Goal: Information Seeking & Learning: Learn about a topic

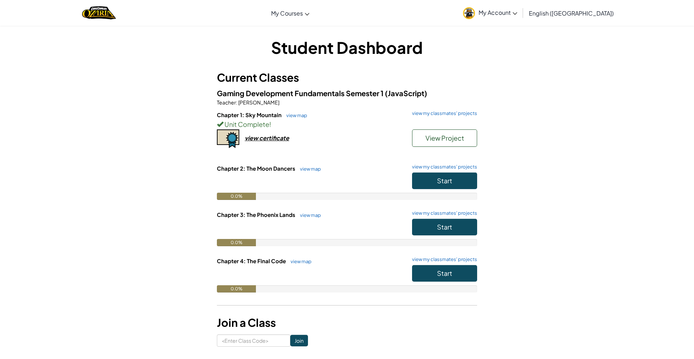
click at [467, 74] on h3 "Current Classes" at bounding box center [347, 77] width 260 height 16
click at [457, 177] on button "Start" at bounding box center [444, 180] width 65 height 17
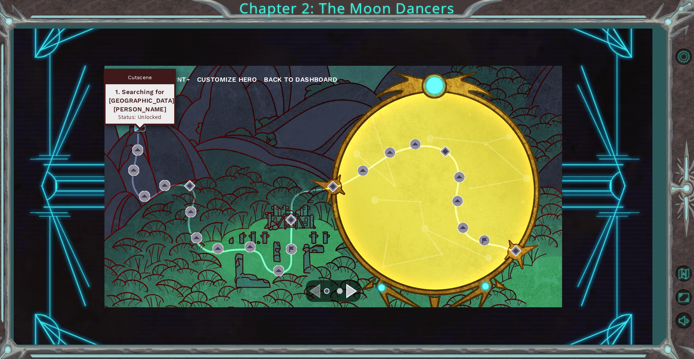
click at [138, 123] on img at bounding box center [139, 125] width 11 height 11
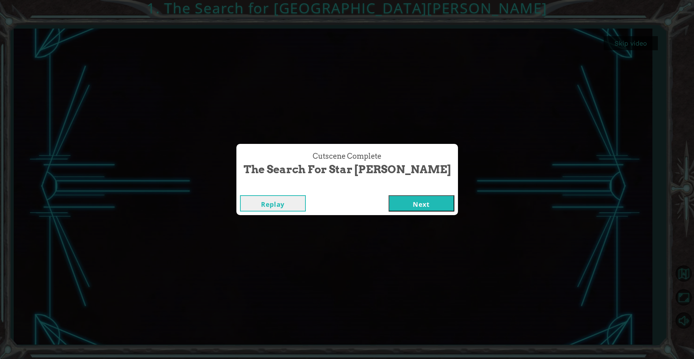
click at [389, 202] on button "Next" at bounding box center [422, 203] width 66 height 16
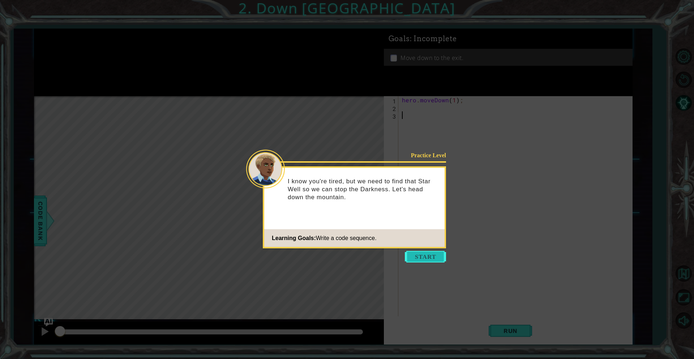
click at [424, 256] on button "Start" at bounding box center [425, 257] width 41 height 12
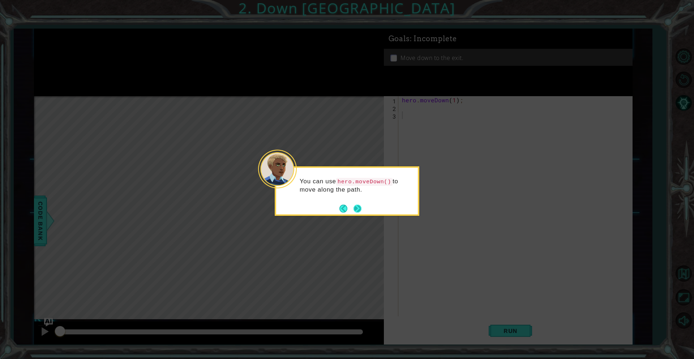
click at [360, 209] on button "Next" at bounding box center [358, 209] width 8 height 8
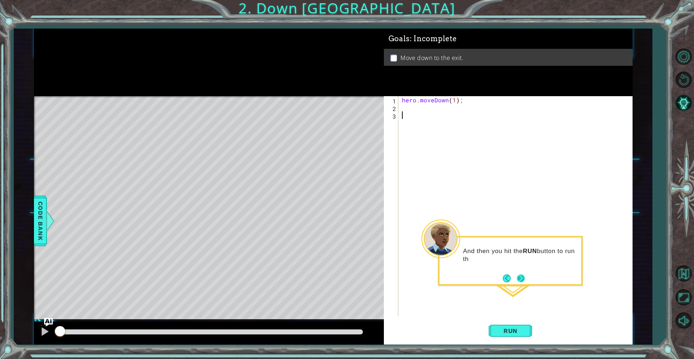
click at [521, 272] on div "And then you hit the RUN button to run th" at bounding box center [511, 258] width 142 height 37
click at [521, 277] on button "Next" at bounding box center [521, 278] width 8 height 8
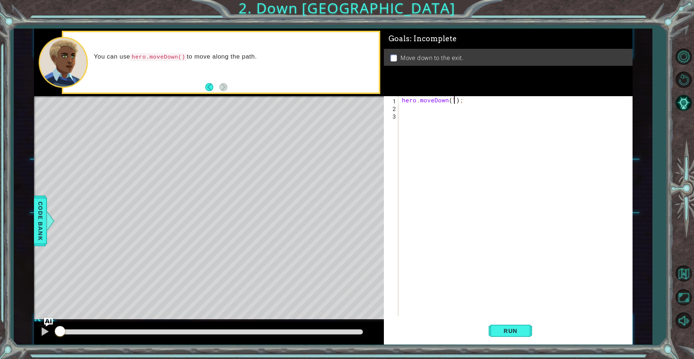
click at [454, 98] on div "hero . moveDown ( 1 ) ;" at bounding box center [517, 213] width 233 height 235
type textarea "hero.moveDown(2);"
click at [510, 324] on button "Run" at bounding box center [510, 330] width 43 height 25
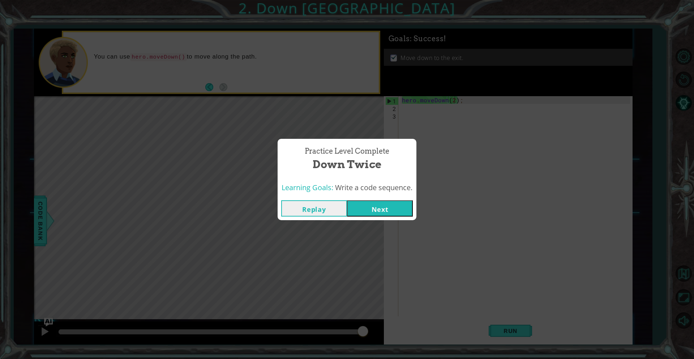
click at [381, 201] on button "Next" at bounding box center [380, 208] width 66 height 16
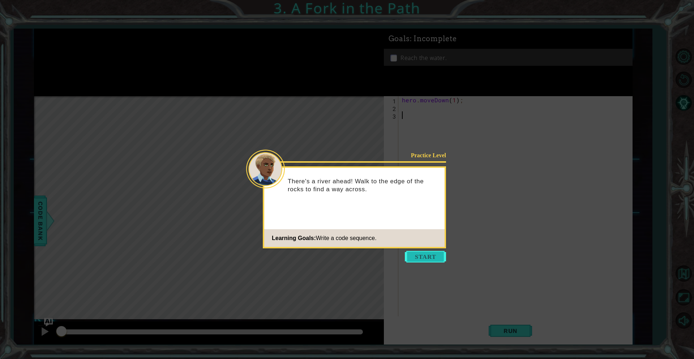
click at [424, 260] on button "Start" at bounding box center [425, 257] width 41 height 12
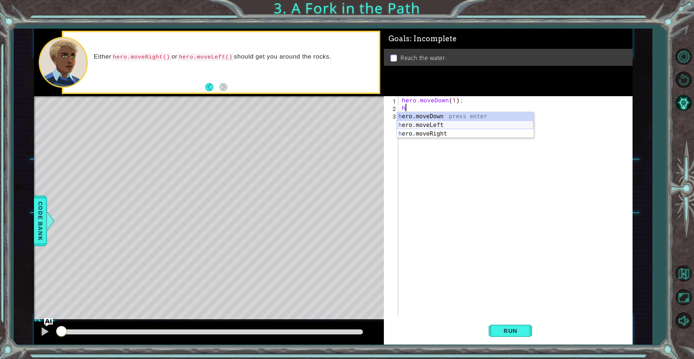
click at [434, 128] on div "h ero.moveDown press enter h ero.moveLeft press enter h ero.moveRight press ent…" at bounding box center [465, 133] width 137 height 43
type textarea "hero.moveLeft(1);"
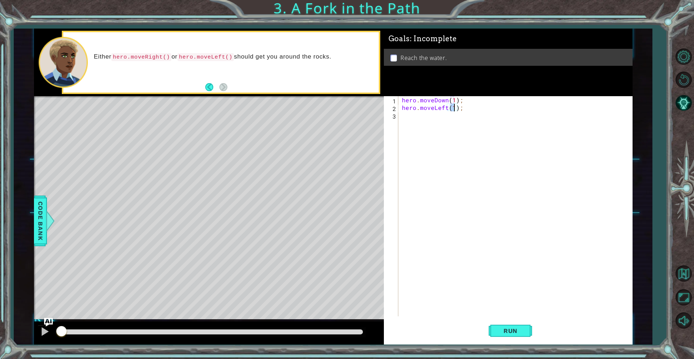
click at [436, 114] on div "hero . moveDown ( 1 ) ; hero . moveLeft ( 1 ) ;" at bounding box center [517, 213] width 233 height 235
click at [441, 126] on div "h ero.moveDown press enter h ero.moveLeft press enter h ero.moveRight press ent…" at bounding box center [465, 141] width 137 height 43
type textarea "hero.moveDown(1);"
click at [511, 329] on span "Run" at bounding box center [510, 330] width 29 height 7
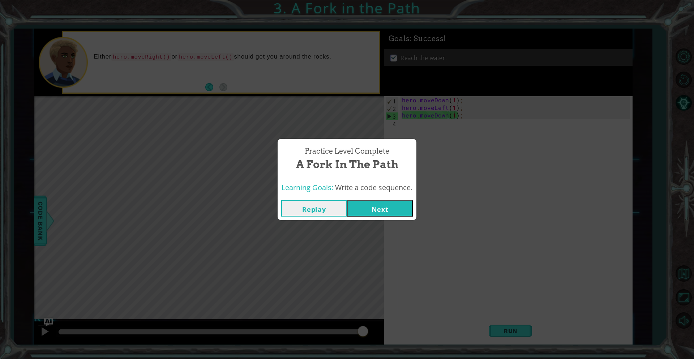
click at [384, 208] on button "Next" at bounding box center [380, 208] width 66 height 16
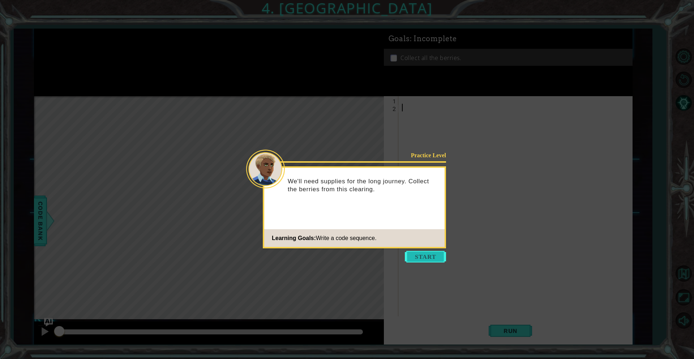
click at [427, 254] on button "Start" at bounding box center [425, 257] width 41 height 12
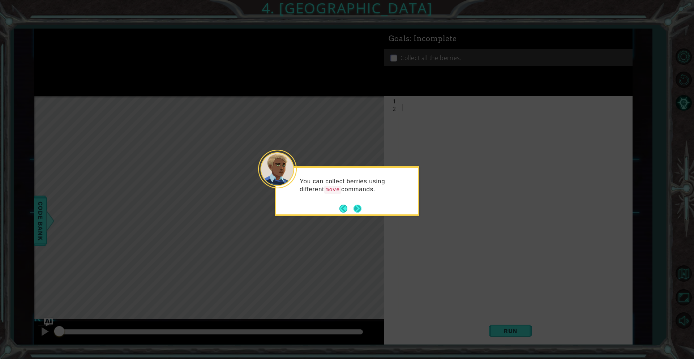
click at [358, 206] on button "Next" at bounding box center [358, 209] width 8 height 8
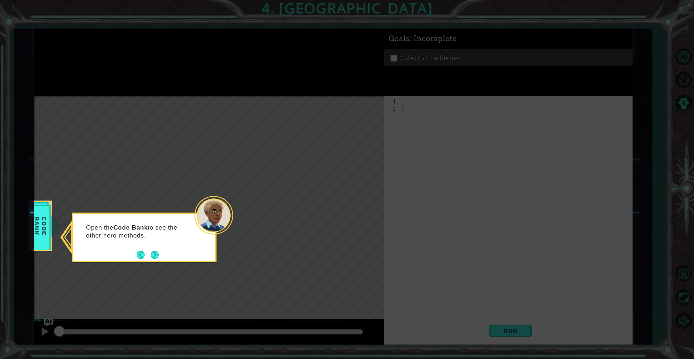
click at [154, 251] on button "Next" at bounding box center [155, 255] width 8 height 8
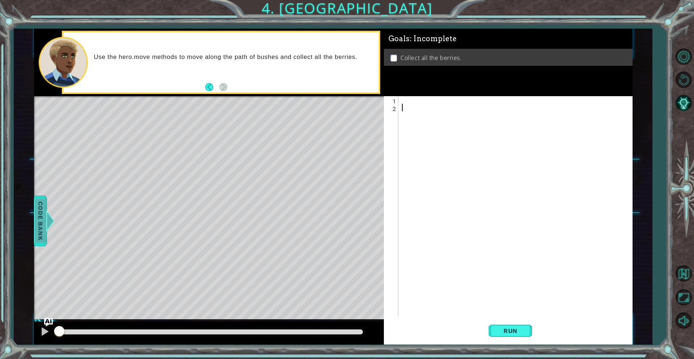
click at [47, 228] on div at bounding box center [50, 221] width 9 height 22
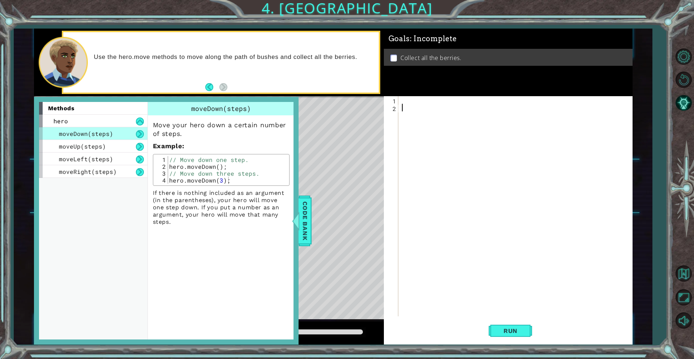
click at [432, 112] on div at bounding box center [517, 213] width 233 height 235
click at [418, 101] on div at bounding box center [517, 213] width 233 height 235
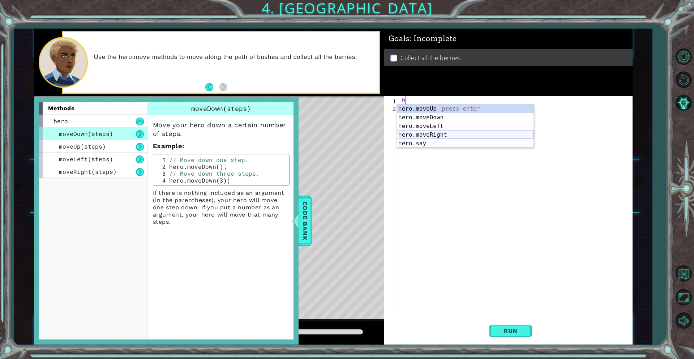
click at [443, 134] on div "h ero.moveUp press enter h ero.moveDown press enter h ero.moveLeft press enter …" at bounding box center [465, 134] width 137 height 61
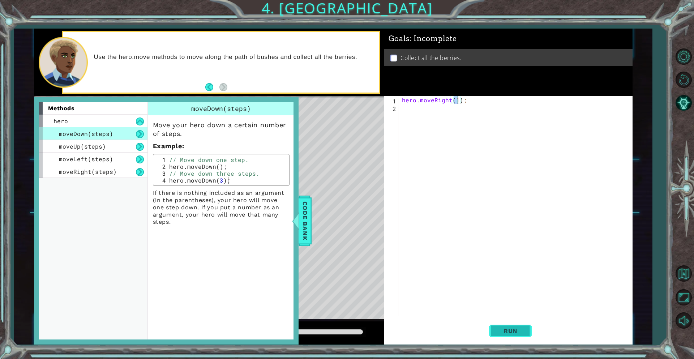
click at [517, 327] on span "Run" at bounding box center [510, 330] width 29 height 7
click at [306, 218] on span "Code Bank" at bounding box center [305, 221] width 12 height 44
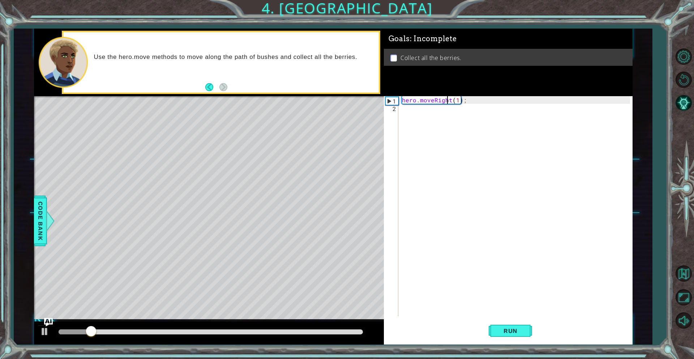
click at [448, 102] on div "hero . moveRight ( 1 ) ;" at bounding box center [517, 213] width 233 height 235
click at [451, 103] on div "hero . moveRight ( 1 ) ;" at bounding box center [517, 213] width 233 height 235
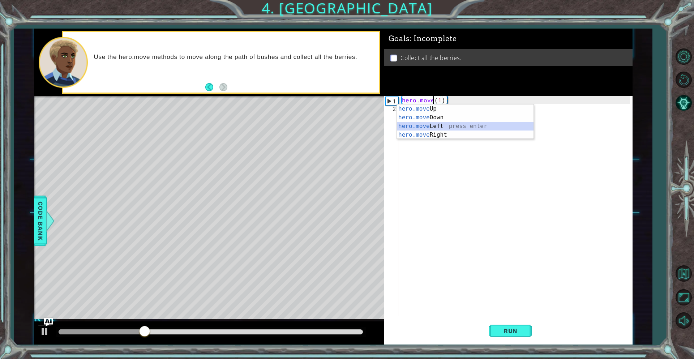
click at [450, 127] on div "hero.move Up press enter hero.move Down press enter hero.move Left press enter …" at bounding box center [465, 130] width 137 height 52
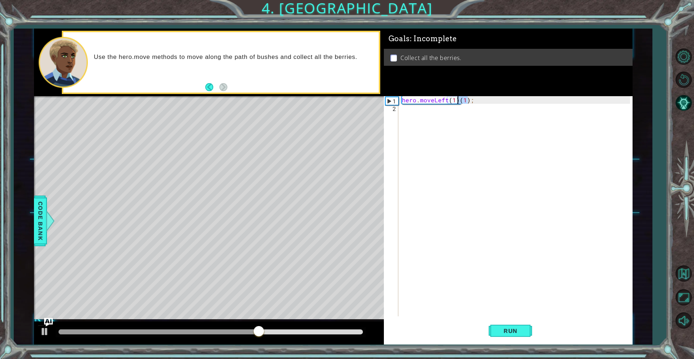
drag, startPoint x: 467, startPoint y: 99, endPoint x: 459, endPoint y: 101, distance: 8.2
click at [459, 101] on div "hero . moveLeft ( 1 ) ( 1 ) ;" at bounding box center [517, 213] width 233 height 235
type textarea "hero.moveLeft(1);"
click at [514, 324] on button "Run" at bounding box center [510, 330] width 43 height 25
click at [464, 112] on div "hero . moveLeft ( 1 ) ;" at bounding box center [517, 213] width 233 height 235
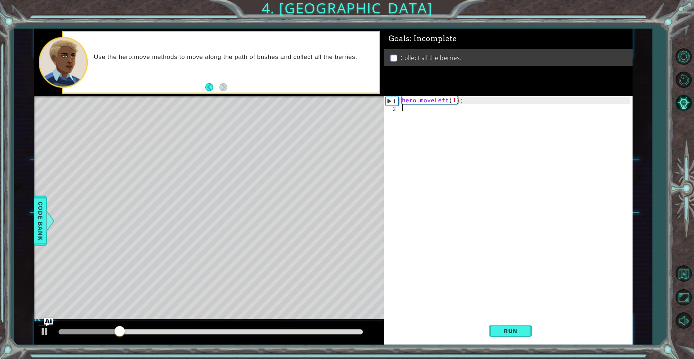
click at [455, 100] on div "hero . moveLeft ( 1 ) ;" at bounding box center [517, 213] width 233 height 235
type textarea "hero.moveLeft(2);"
click at [515, 334] on span "Run" at bounding box center [510, 330] width 29 height 7
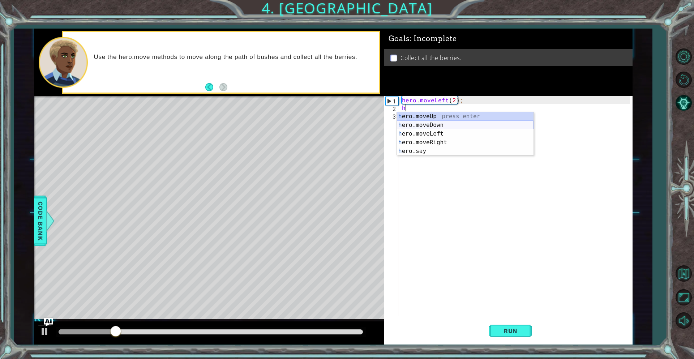
click at [439, 124] on div "h ero.moveUp press enter h ero.moveDown press enter h ero.moveLeft press enter …" at bounding box center [465, 142] width 137 height 61
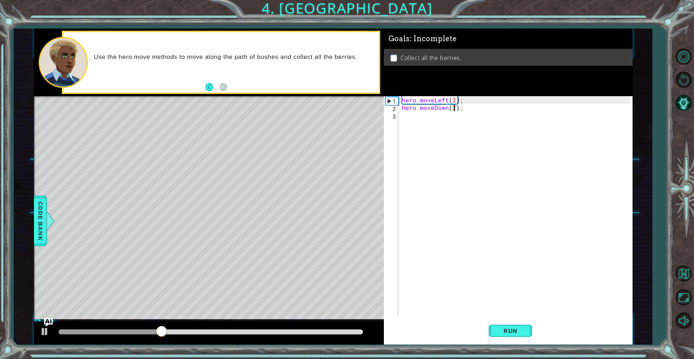
scroll to position [0, 3]
type textarea "hero.moveDown(2);"
click at [508, 327] on span "Run" at bounding box center [510, 330] width 29 height 7
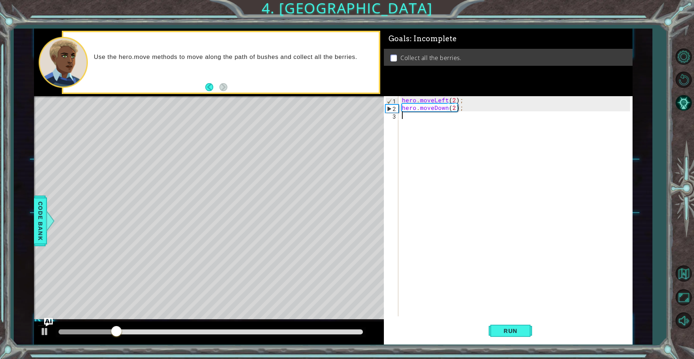
click at [423, 112] on div "hero . moveLeft ( 2 ) ; hero . moveDown ( 2 ) ;" at bounding box center [517, 213] width 233 height 235
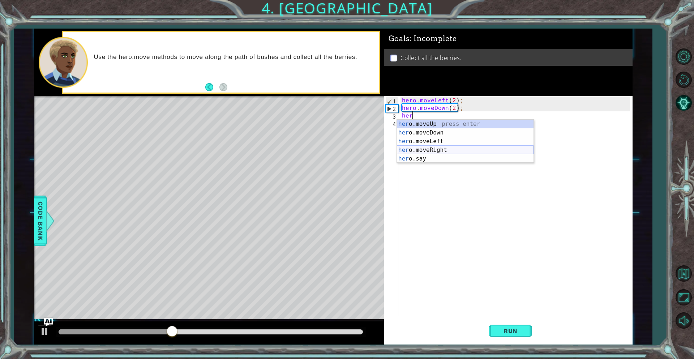
click at [453, 149] on div "her o.moveUp press enter her o.moveDown press enter her o.moveLeft press enter …" at bounding box center [465, 150] width 137 height 61
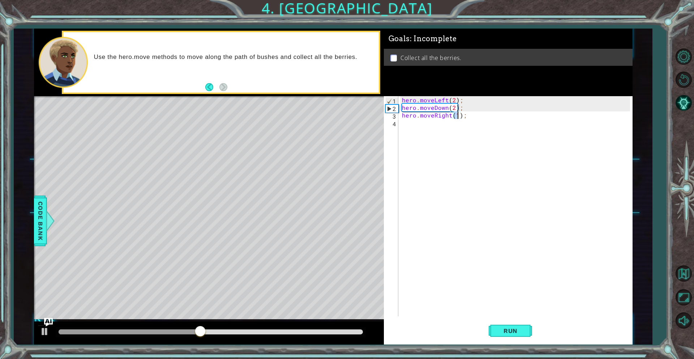
scroll to position [0, 3]
type textarea "hero.moveRight(2);"
click at [522, 334] on span "Run" at bounding box center [510, 330] width 29 height 7
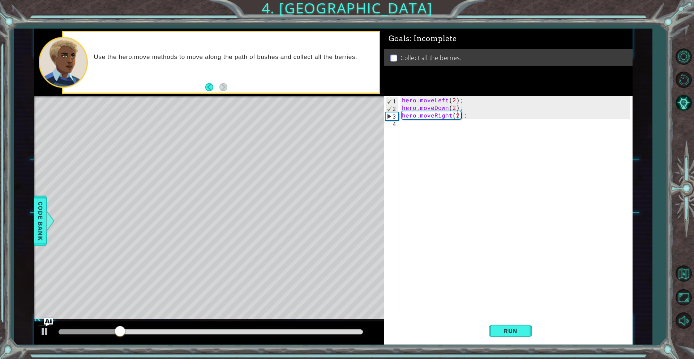
click at [422, 128] on div "hero . moveLeft ( 2 ) ; hero . moveDown ( 2 ) ; hero . moveRight ( 2 ) ;" at bounding box center [517, 213] width 233 height 235
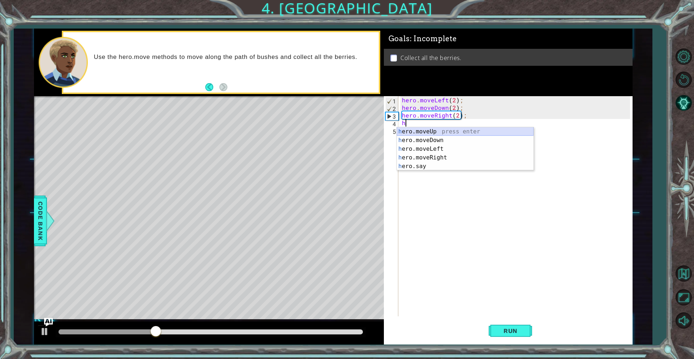
click at [443, 129] on div "h ero.moveUp press enter h ero.moveDown press enter h ero.moveLeft press enter …" at bounding box center [465, 157] width 137 height 61
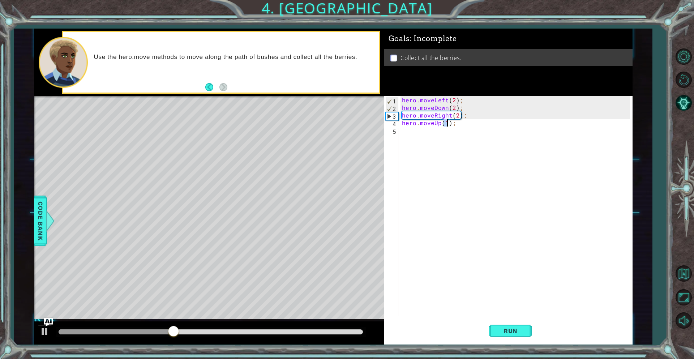
type textarea "hero.moveUp(2);"
click at [512, 331] on span "Run" at bounding box center [510, 330] width 29 height 7
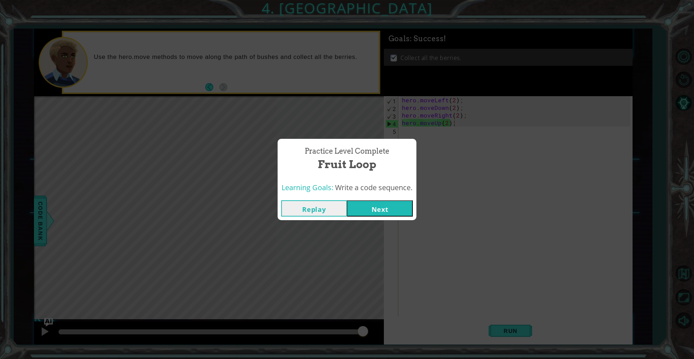
click at [398, 210] on button "Next" at bounding box center [380, 208] width 66 height 16
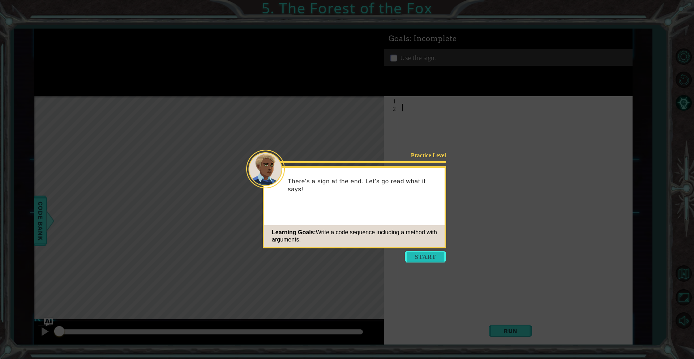
click at [423, 252] on button "Start" at bounding box center [425, 257] width 41 height 12
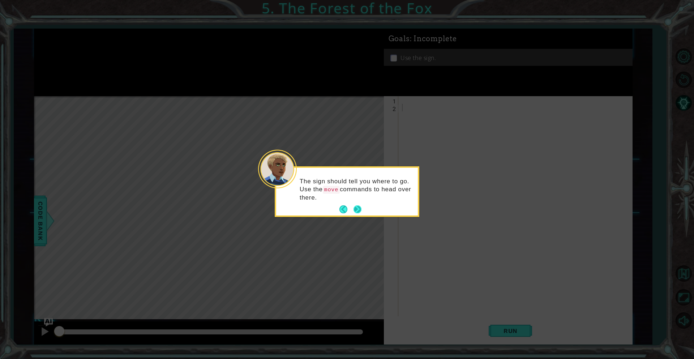
click at [354, 205] on button "Next" at bounding box center [358, 209] width 8 height 8
click at [360, 207] on button "Next" at bounding box center [358, 209] width 8 height 8
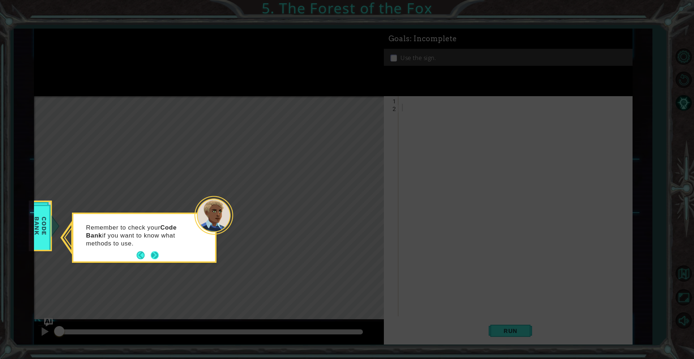
click at [155, 259] on button "Next" at bounding box center [154, 255] width 9 height 9
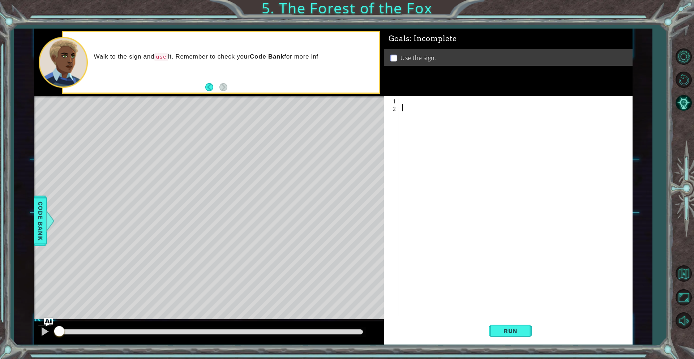
click at [411, 104] on div at bounding box center [517, 213] width 233 height 235
click at [407, 102] on div at bounding box center [517, 213] width 233 height 235
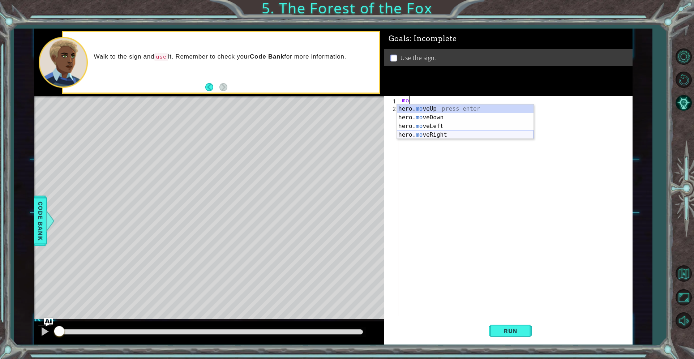
click at [455, 136] on div "hero. mo veUp press enter hero. mo veDown press enter hero. mo veLeft press ent…" at bounding box center [465, 130] width 137 height 52
type textarea "hero.moveRight(1);"
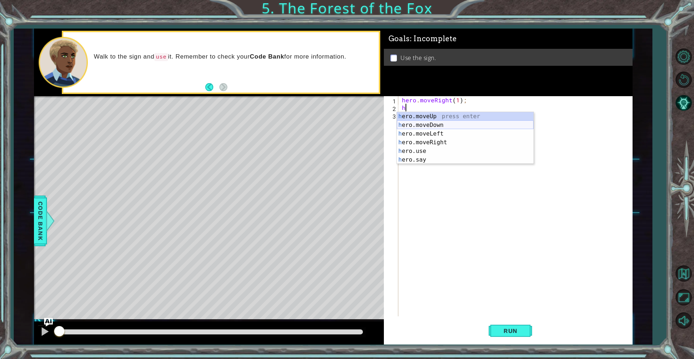
click at [462, 125] on div "h ero.moveUp press enter h ero.moveDown press enter h ero.moveLeft press enter …" at bounding box center [465, 146] width 137 height 69
type textarea "hero.moveDown(1);"
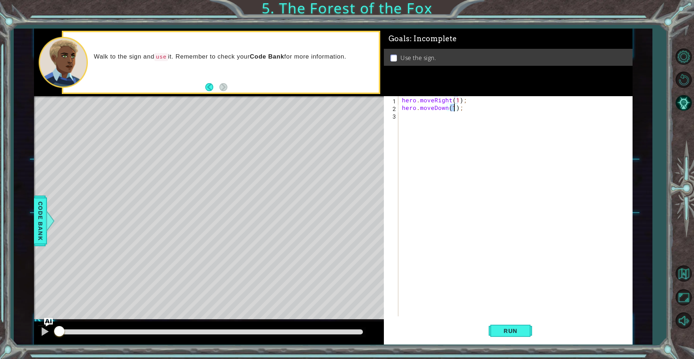
click at [462, 125] on div "hero . moveRight ( 1 ) ; hero . moveDown ( 1 ) ;" at bounding box center [517, 213] width 233 height 235
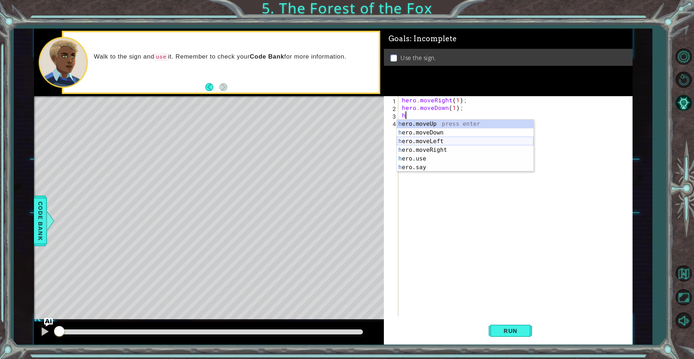
click at [458, 141] on div "h ero.moveUp press enter h ero.moveDown press enter h ero.moveLeft press enter …" at bounding box center [465, 154] width 137 height 69
type textarea "hero.moveLeft(1);"
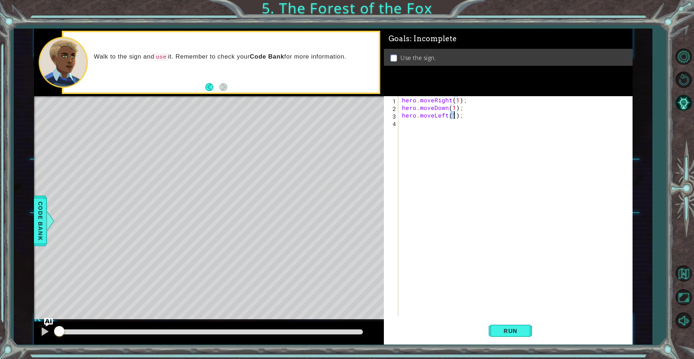
click at [448, 130] on div "hero . moveRight ( 1 ) ; hero . moveDown ( 1 ) ; hero . moveLeft ( 1 ) ;" at bounding box center [517, 213] width 233 height 235
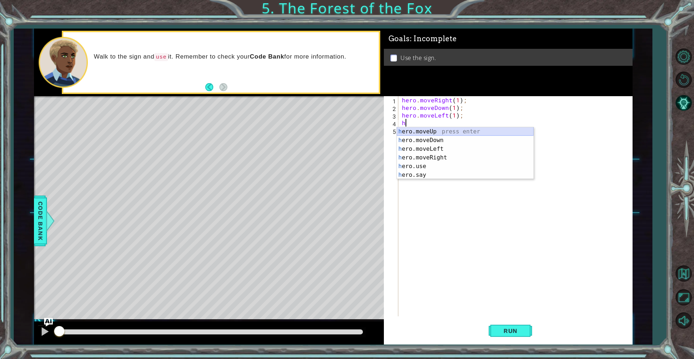
click at [455, 131] on div "h ero.moveUp press enter h ero.moveDown press enter h ero.moveLeft press enter …" at bounding box center [465, 161] width 137 height 69
type textarea "hero.moveUp(1);"
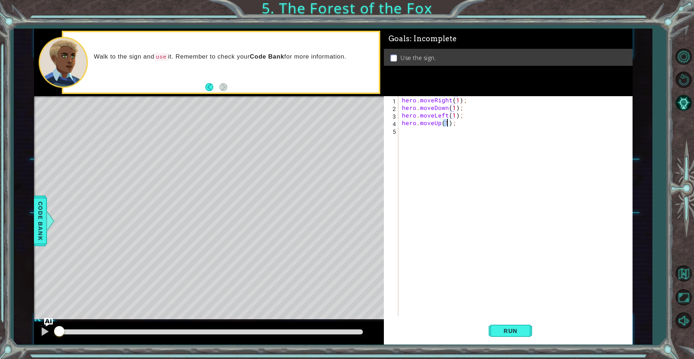
click at [441, 134] on div "hero . moveRight ( 1 ) ; hero . moveDown ( 1 ) ; hero . moveLeft ( 1 ) ; hero .…" at bounding box center [517, 213] width 233 height 235
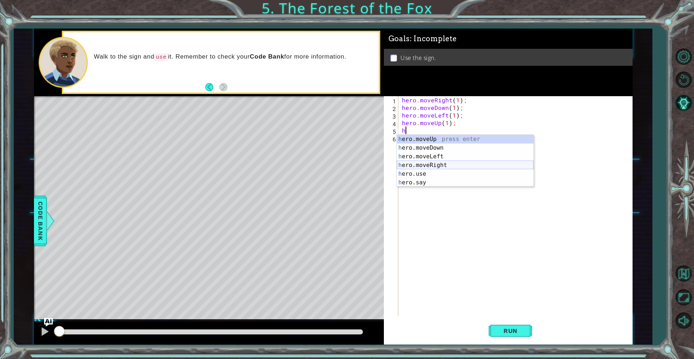
click at [446, 166] on div "h ero.moveUp press enter h ero.moveDown press enter h ero.moveLeft press enter …" at bounding box center [465, 169] width 137 height 69
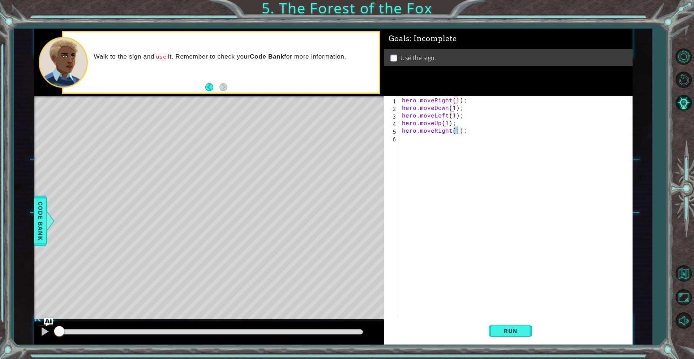
type textarea "hero.moveRight(2);"
click at [466, 147] on div "hero . moveRight ( 1 ) ; hero . moveDown ( 1 ) ; hero . moveLeft ( 1 ) ; hero .…" at bounding box center [517, 213] width 233 height 235
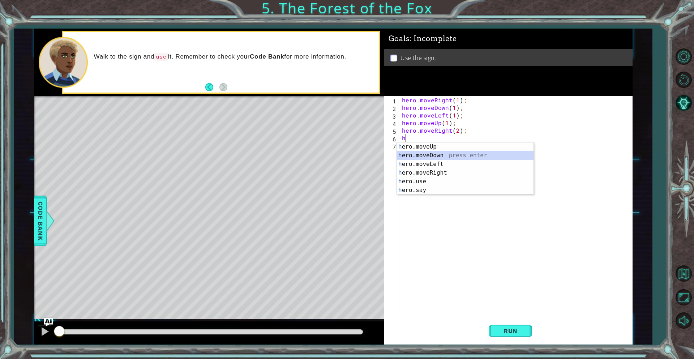
click at [445, 158] on div "h ero.moveUp press enter h ero.moveDown press enter h ero.moveLeft press enter …" at bounding box center [465, 176] width 137 height 69
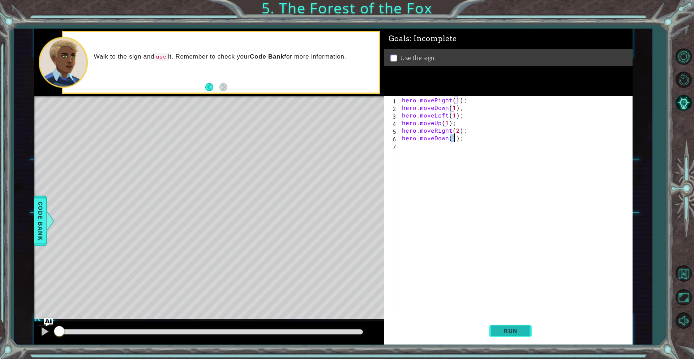
click at [522, 326] on button "Run" at bounding box center [510, 330] width 43 height 25
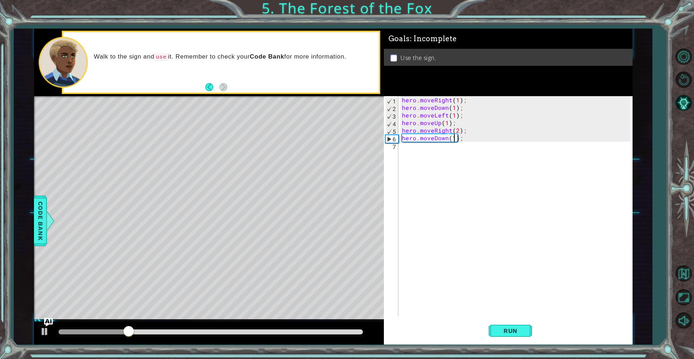
click at [446, 108] on div "hero . moveRight ( 1 ) ; hero . moveDown ( 1 ) ; hero . moveLeft ( 1 ) ; hero .…" at bounding box center [517, 213] width 233 height 235
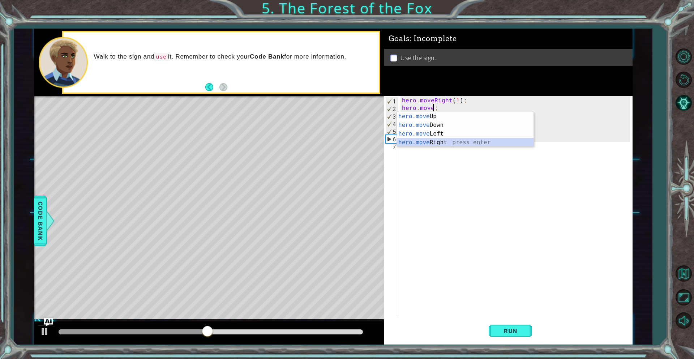
click at [442, 106] on div "hero . moveRight ( 1 ) ; hero . move ; hero . moveLeft ( 1 ) ; hero . moveUp ( …" at bounding box center [517, 213] width 233 height 235
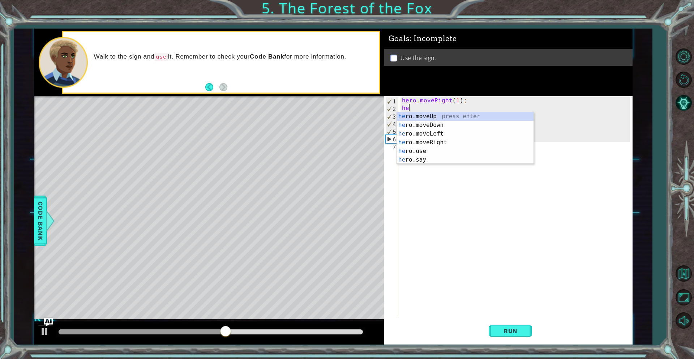
type textarea "h"
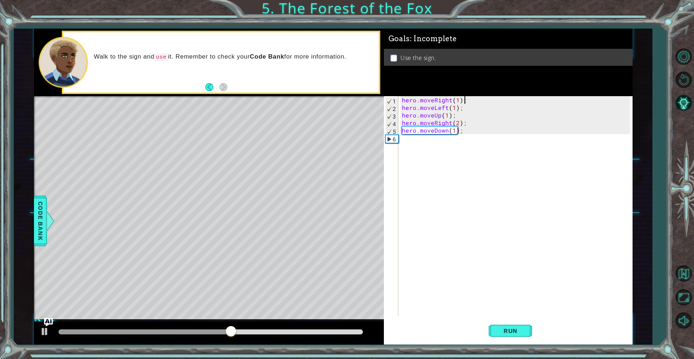
type textarea "hero.moveRight(1);"
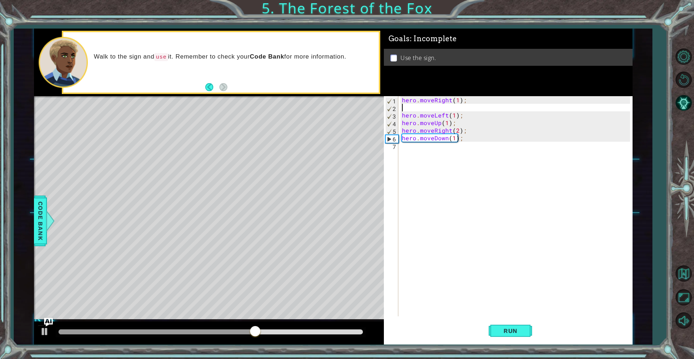
type textarea "hero.moveRight(1);"
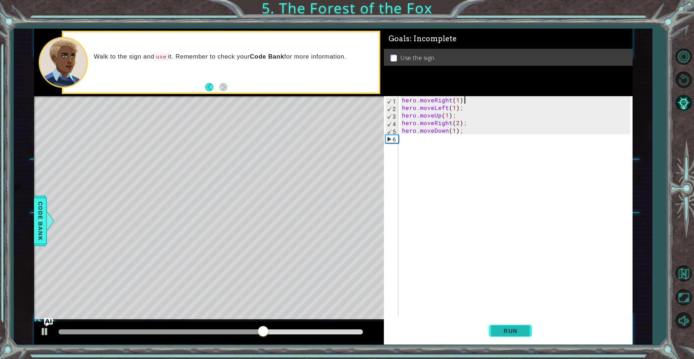
click at [499, 325] on button "Run" at bounding box center [510, 330] width 43 height 25
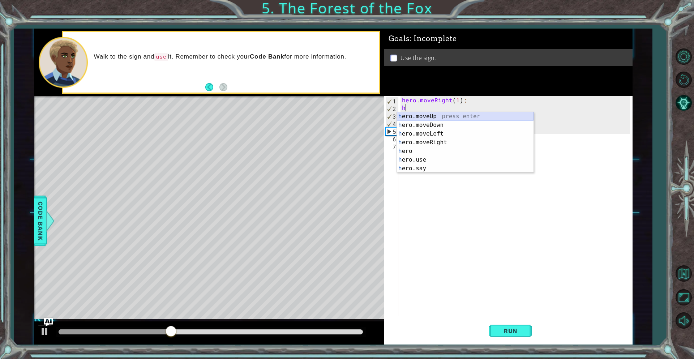
click at [450, 114] on div "h ero.moveUp press enter h ero.moveDown press enter h ero.moveLeft press enter …" at bounding box center [465, 151] width 137 height 78
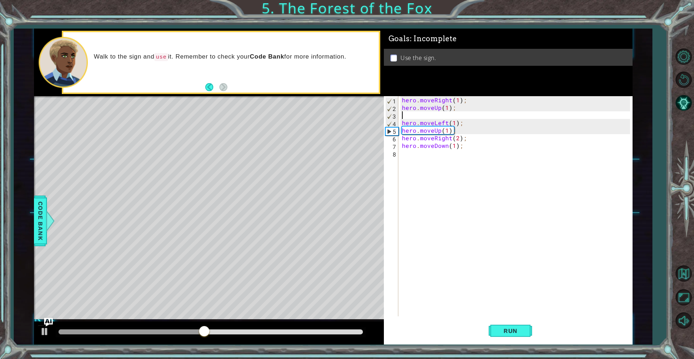
type textarea "hero.moveUp(1);="
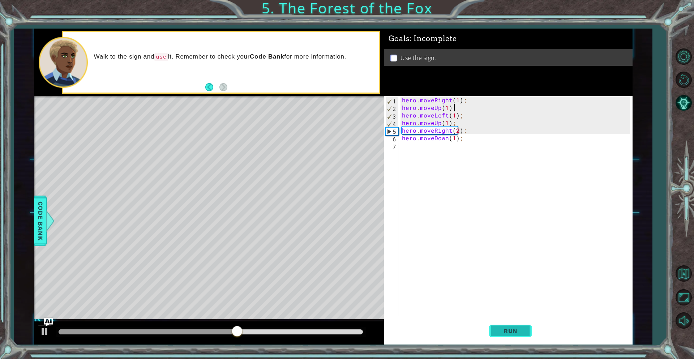
type textarea "hero.moveUp(1);"
click at [512, 330] on span "Run" at bounding box center [510, 330] width 29 height 7
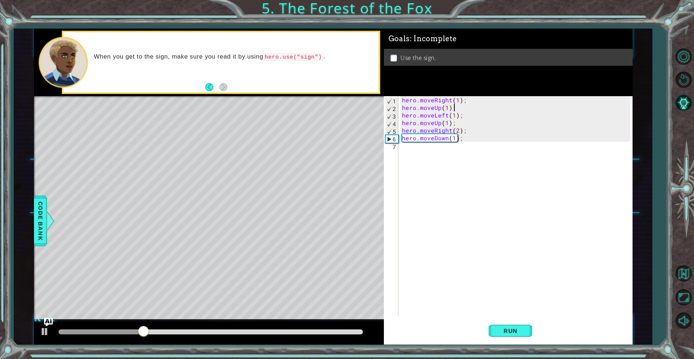
click at [428, 149] on div "hero . moveRight ( 1 ) ; hero . moveUp ( 1 ) ; hero . moveLeft ( 1 ) ; hero . m…" at bounding box center [517, 213] width 233 height 235
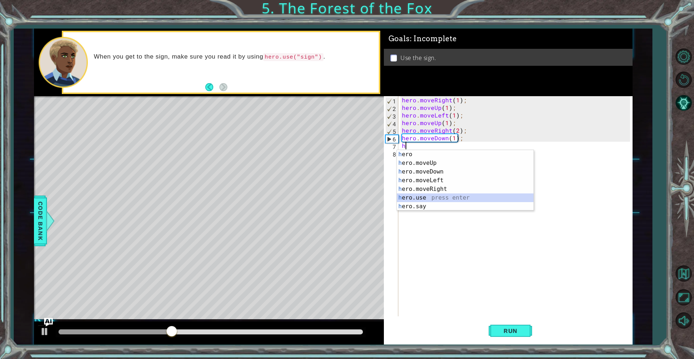
click at [435, 196] on div "h ero press enter h ero.moveUp press enter h ero.moveDown press enter h ero.mov…" at bounding box center [465, 189] width 137 height 78
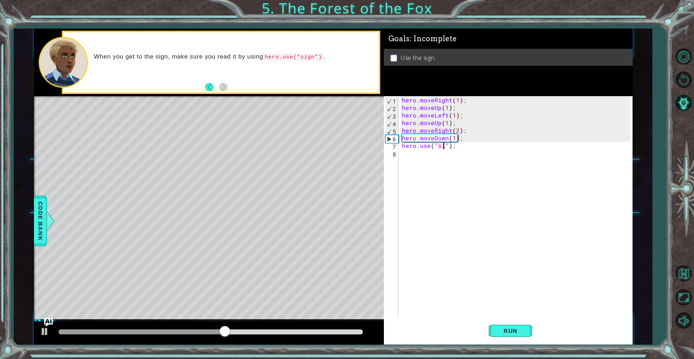
scroll to position [0, 3]
type textarea "hero.use("sign");"
click at [523, 333] on span "Run" at bounding box center [510, 330] width 29 height 7
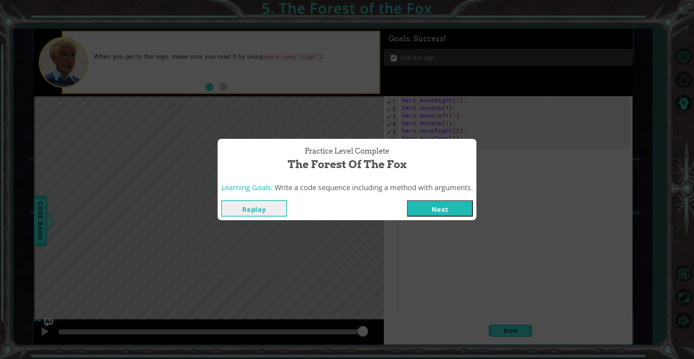
click at [437, 211] on button "Next" at bounding box center [440, 208] width 66 height 16
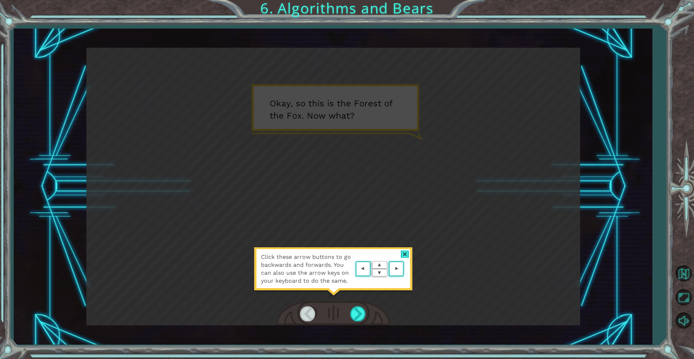
click at [406, 257] on div at bounding box center [405, 255] width 8 height 8
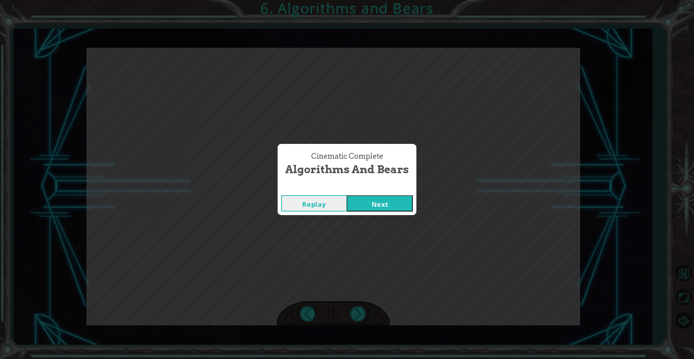
click at [372, 198] on button "Next" at bounding box center [380, 203] width 66 height 16
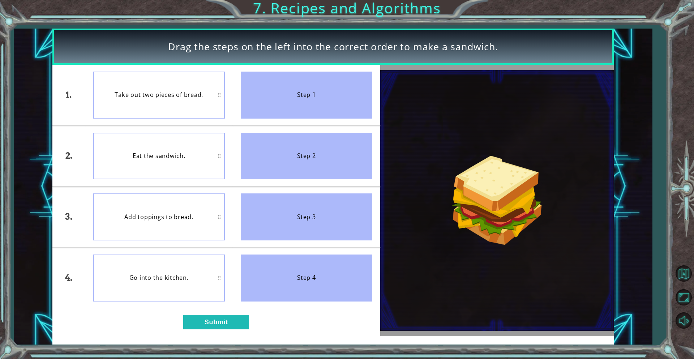
drag, startPoint x: 281, startPoint y: 290, endPoint x: 198, endPoint y: 165, distance: 150.5
click at [247, 240] on ul "Step 1 Step 2 Step 3 Step 4" at bounding box center [306, 186] width 147 height 243
click at [203, 322] on button "Submit" at bounding box center [216, 322] width 66 height 15
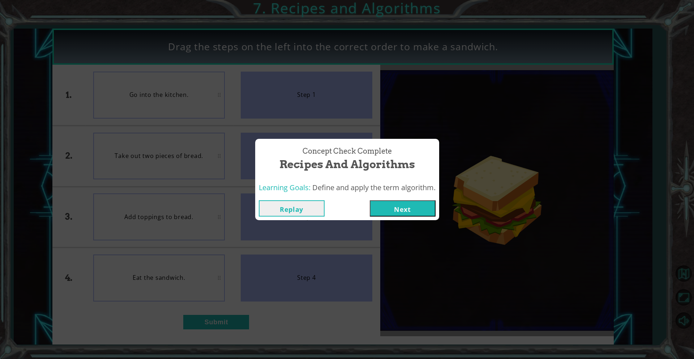
click at [399, 204] on button "Next" at bounding box center [403, 208] width 66 height 16
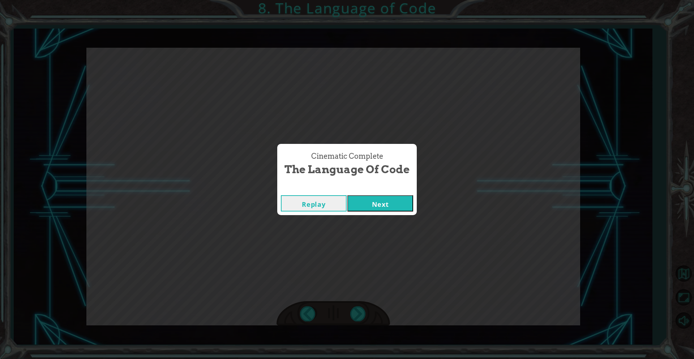
click at [382, 197] on button "Next" at bounding box center [380, 203] width 66 height 16
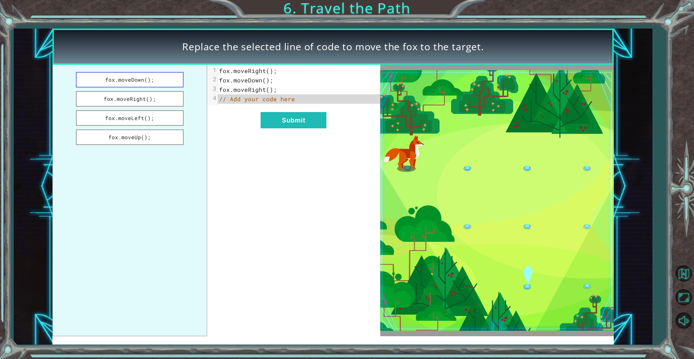
drag, startPoint x: 126, startPoint y: 80, endPoint x: 167, endPoint y: 76, distance: 40.6
click at [167, 76] on button "fox.moveDown();" at bounding box center [130, 80] width 108 height 16
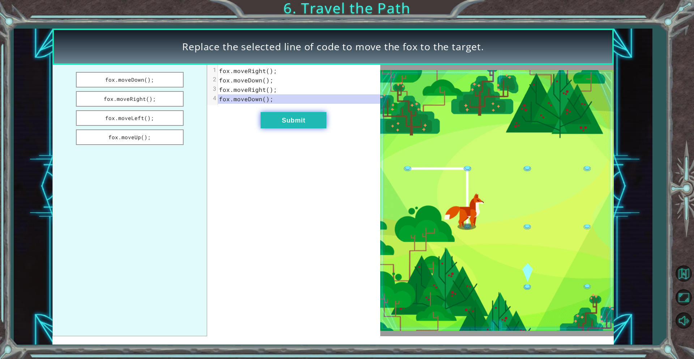
click at [298, 124] on button "Submit" at bounding box center [294, 120] width 66 height 16
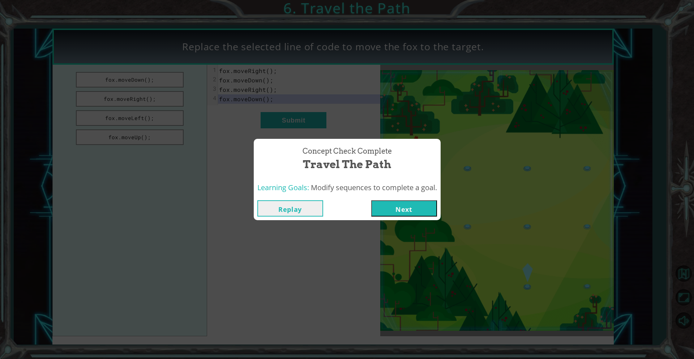
click at [394, 204] on button "Next" at bounding box center [404, 208] width 66 height 16
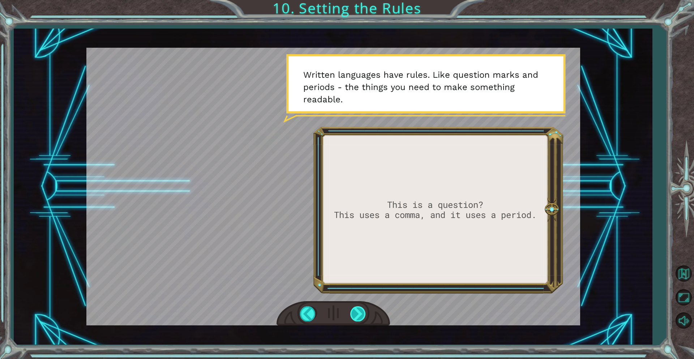
click at [356, 311] on div at bounding box center [358, 313] width 16 height 15
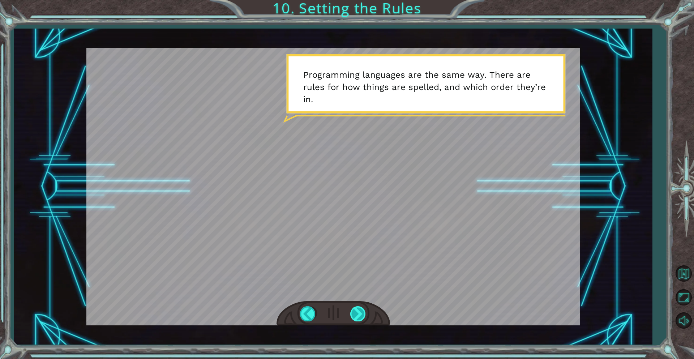
click at [359, 307] on div at bounding box center [358, 313] width 16 height 15
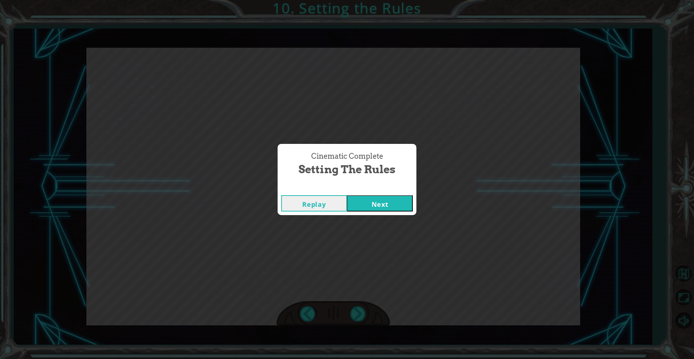
click at [366, 203] on button "Next" at bounding box center [380, 203] width 66 height 16
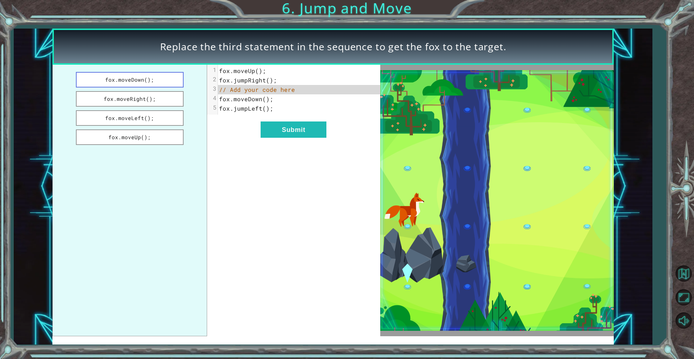
click at [149, 83] on button "fox.moveDown();" at bounding box center [130, 80] width 108 height 16
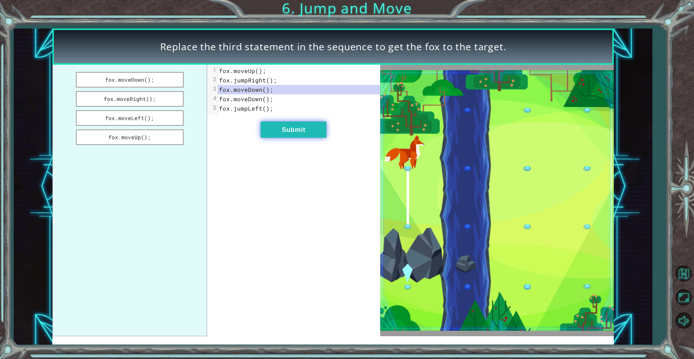
click at [288, 133] on button "Submit" at bounding box center [294, 129] width 66 height 16
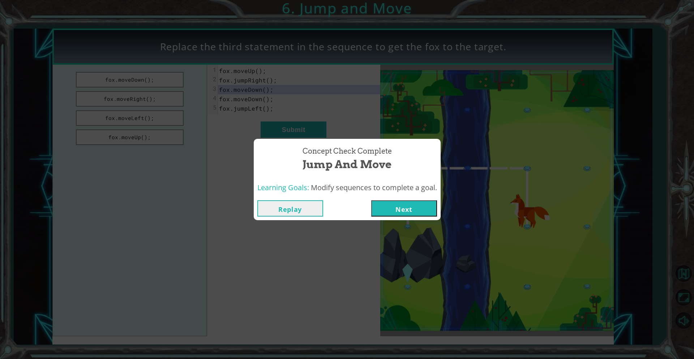
click at [408, 211] on button "Next" at bounding box center [404, 208] width 66 height 16
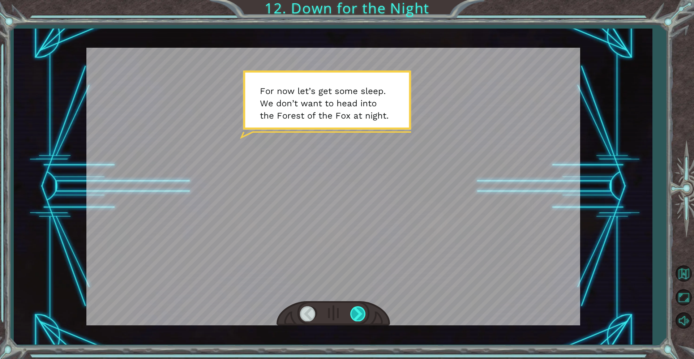
click at [360, 308] on div at bounding box center [358, 313] width 16 height 15
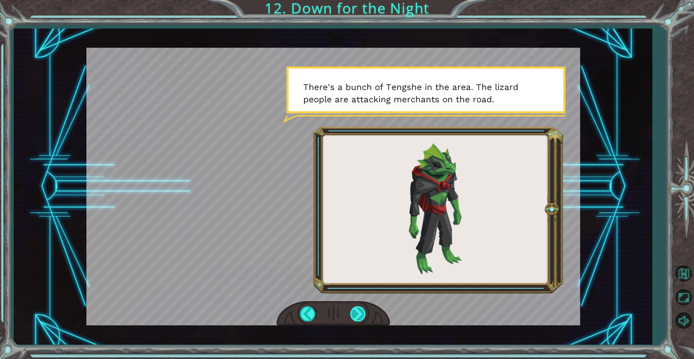
click at [360, 308] on div at bounding box center [358, 313] width 16 height 15
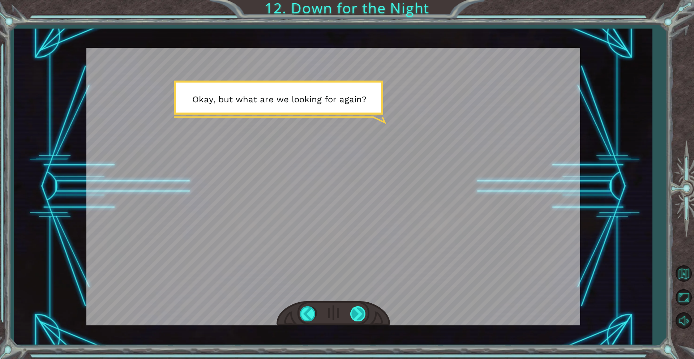
click at [360, 308] on div at bounding box center [358, 313] width 16 height 15
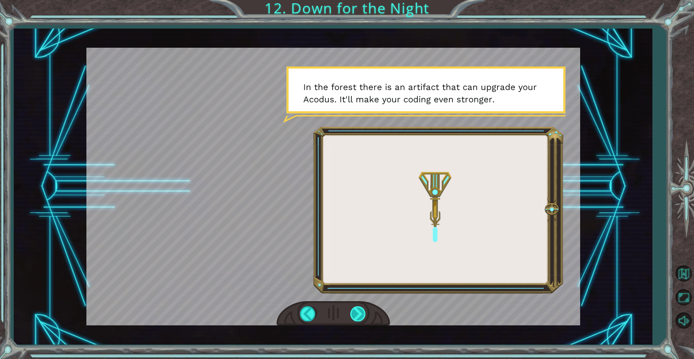
click at [360, 308] on div at bounding box center [358, 313] width 16 height 15
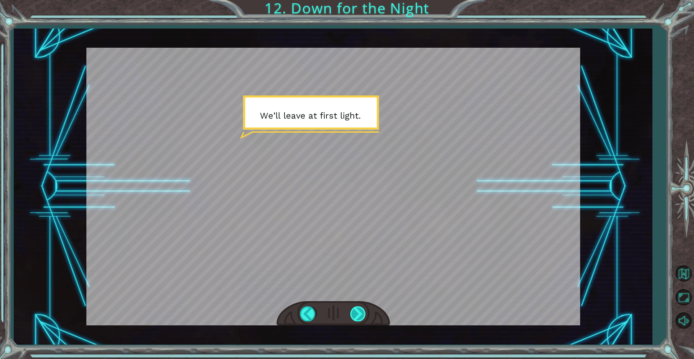
click at [353, 309] on div at bounding box center [358, 313] width 16 height 15
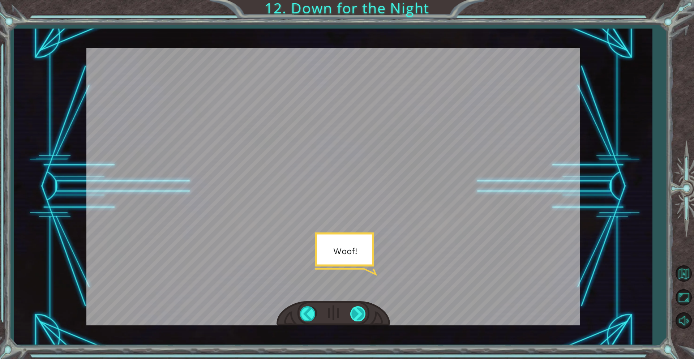
click at [353, 309] on div at bounding box center [358, 313] width 16 height 15
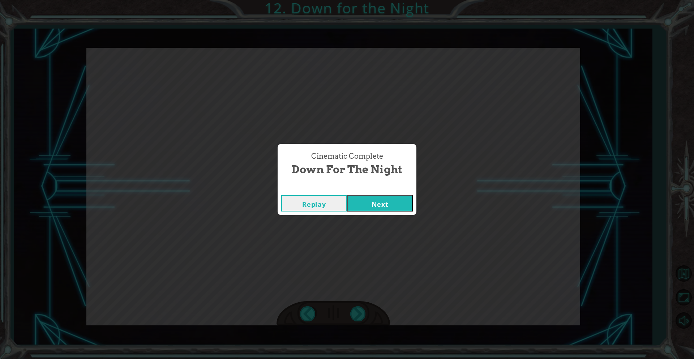
click at [390, 205] on button "Next" at bounding box center [380, 203] width 66 height 16
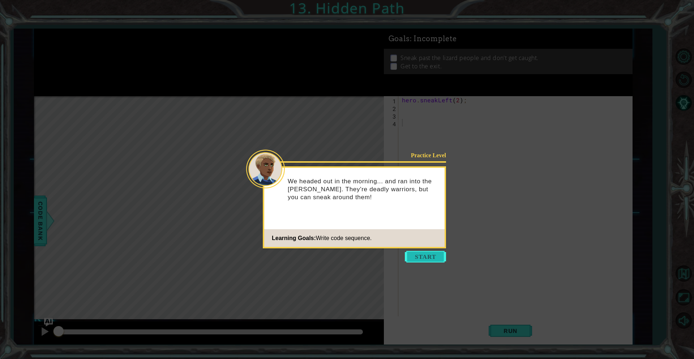
click at [425, 255] on button "Start" at bounding box center [425, 257] width 41 height 12
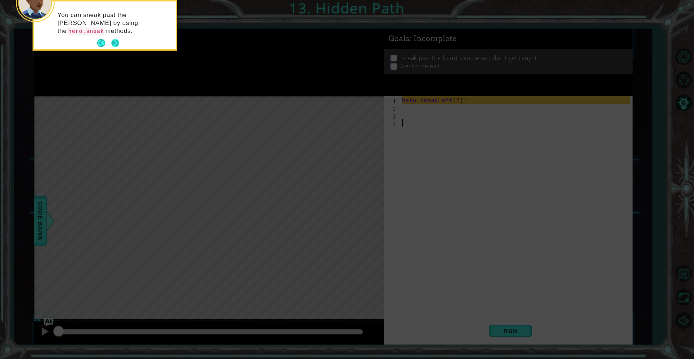
click at [115, 40] on button "Next" at bounding box center [115, 43] width 8 height 8
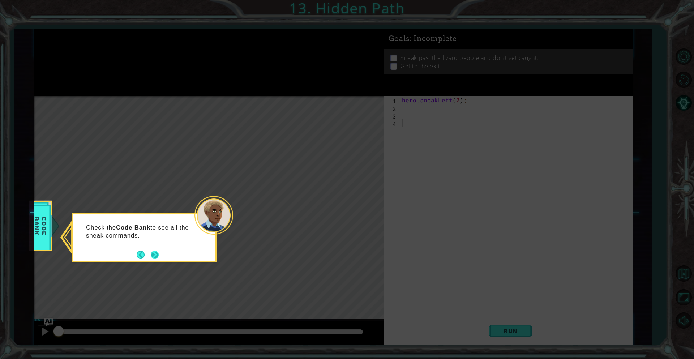
click at [159, 253] on button "Next" at bounding box center [155, 255] width 8 height 8
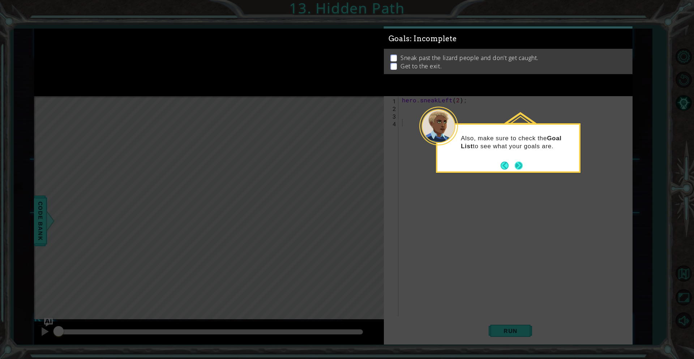
click at [516, 162] on button "Next" at bounding box center [519, 166] width 8 height 8
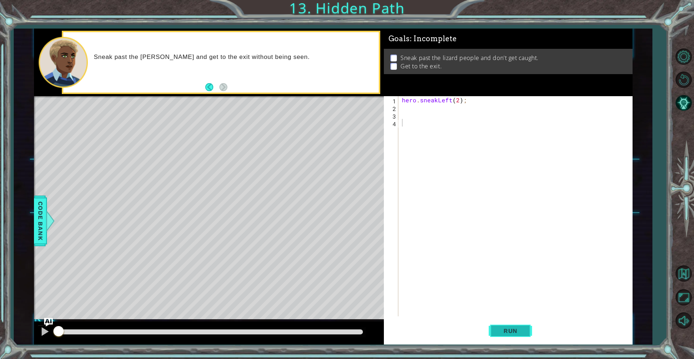
click at [514, 332] on span "Run" at bounding box center [510, 330] width 29 height 7
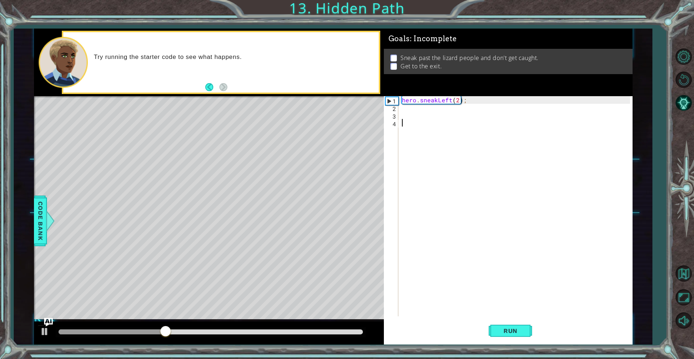
click at [407, 112] on div "hero . sneakLeft ( 2 ) ;" at bounding box center [517, 213] width 233 height 235
click at [404, 106] on div "hero . sneakLeft ( 2 ) ;" at bounding box center [517, 213] width 233 height 235
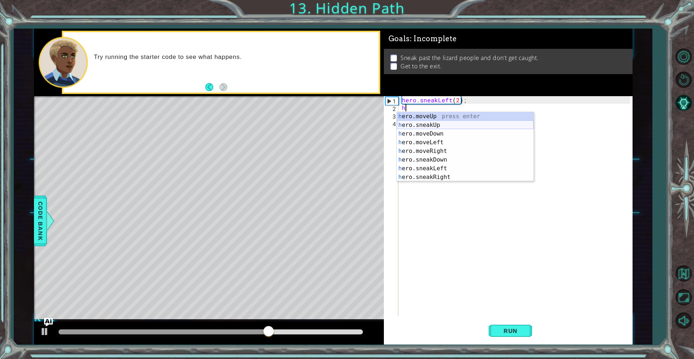
click at [460, 127] on div "h ero.moveUp press enter h ero.sneakUp press enter h ero.moveDown press enter h…" at bounding box center [465, 155] width 137 height 87
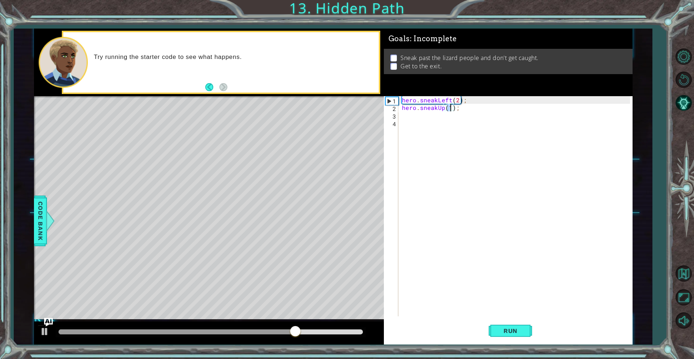
type textarea "hero.sneakUp(2);"
click at [440, 119] on div "hero . sneakLeft ( 2 ) ; hero . sneakUp ( 2 ) ;" at bounding box center [517, 213] width 233 height 235
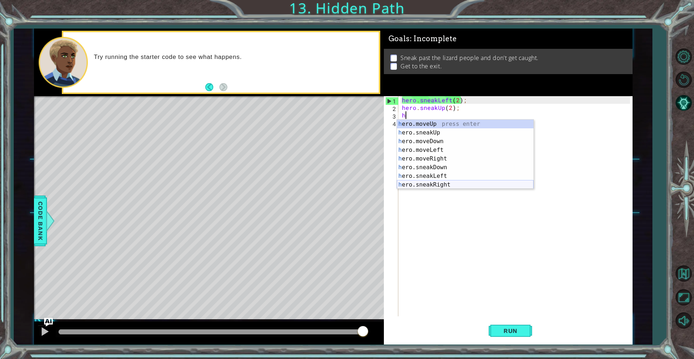
click at [454, 181] on div "h ero.moveUp press enter h ero.sneakUp press enter h ero.moveDown press enter h…" at bounding box center [465, 163] width 137 height 87
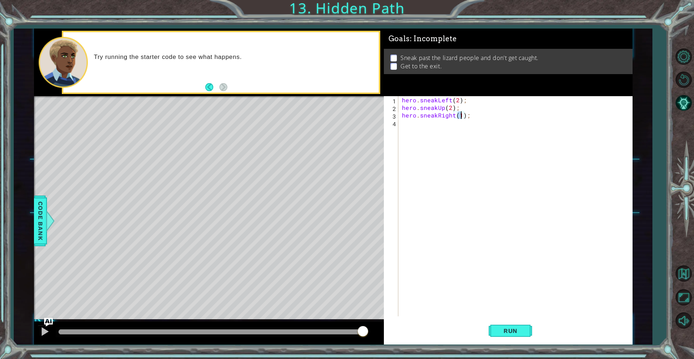
scroll to position [0, 4]
type textarea "hero.sneakRight(2);"
click at [498, 324] on button "Run" at bounding box center [510, 330] width 43 height 25
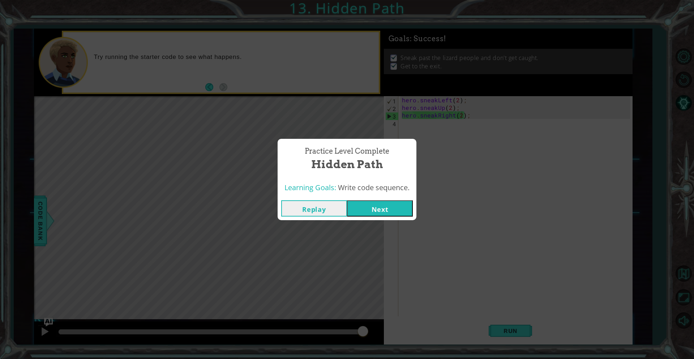
click at [384, 213] on button "Next" at bounding box center [380, 208] width 66 height 16
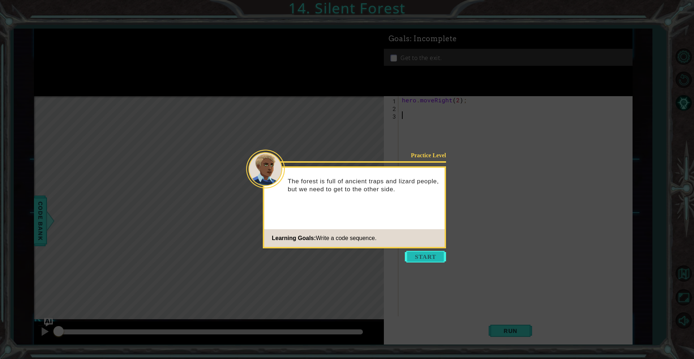
click at [428, 255] on button "Start" at bounding box center [425, 257] width 41 height 12
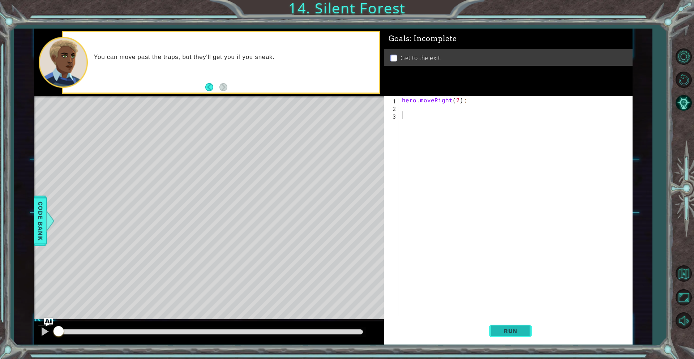
click at [504, 329] on span "Run" at bounding box center [510, 330] width 29 height 7
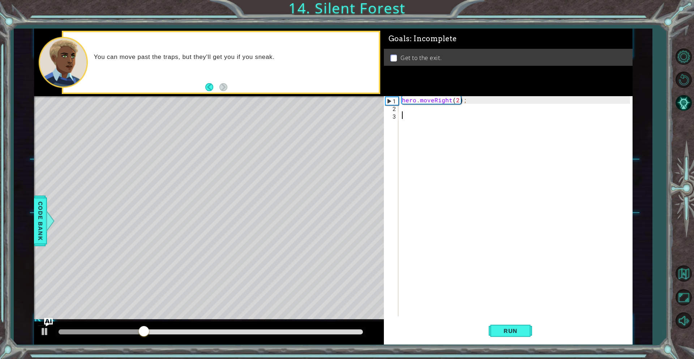
type textarea "hero.moveRight(2);"
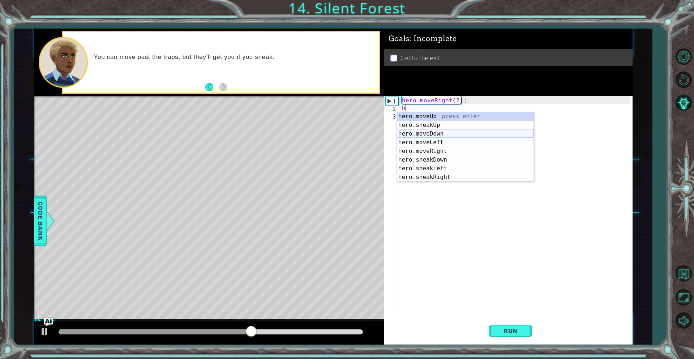
click at [448, 131] on div "h ero.moveUp press enter h ero.sneakUp press enter h ero.moveDown press enter h…" at bounding box center [465, 155] width 137 height 87
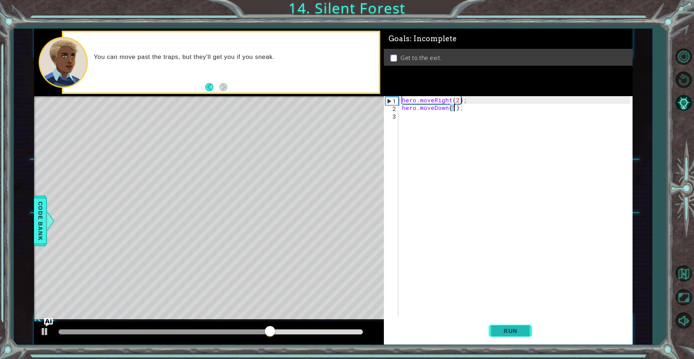
type textarea "hero.moveDown(1);"
click at [502, 331] on span "Run" at bounding box center [510, 330] width 29 height 7
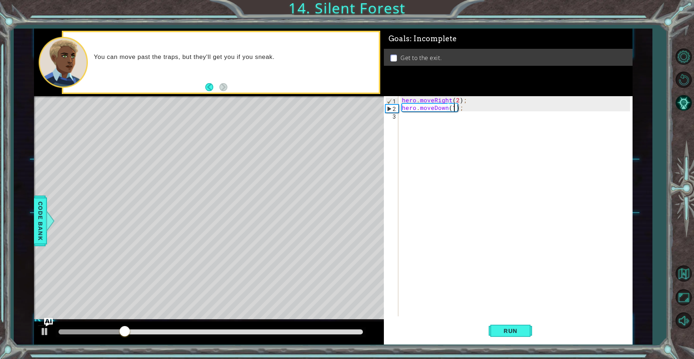
click at [417, 117] on div "hero . moveRight ( 2 ) ; hero . moveDown ( 1 ) ;" at bounding box center [517, 213] width 233 height 235
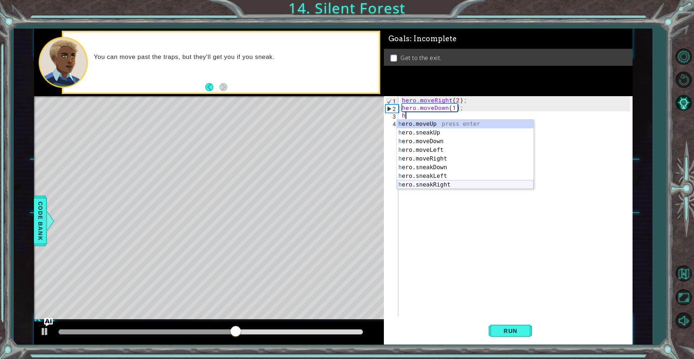
click at [454, 185] on div "h ero.moveUp press enter h ero.sneakUp press enter h ero.moveDown press enter h…" at bounding box center [465, 163] width 137 height 87
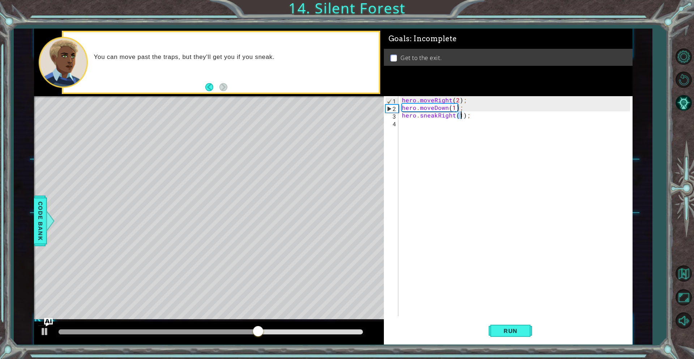
scroll to position [0, 4]
type textarea "hero.sneakRight(2);"
click at [515, 330] on span "Run" at bounding box center [510, 330] width 29 height 7
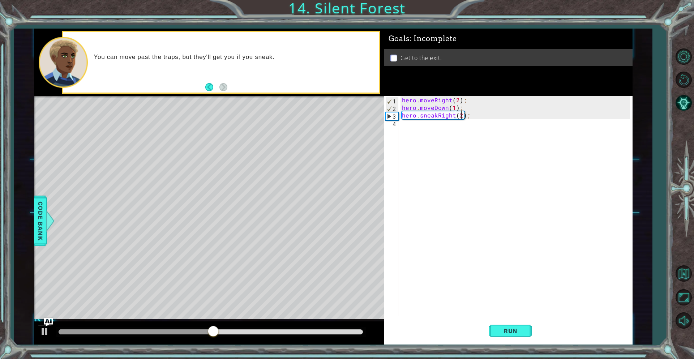
click at [423, 128] on div "hero . moveRight ( 2 ) ; hero . moveDown ( 1 ) ; hero . sneakRight ( 2 ) ;" at bounding box center [517, 213] width 233 height 235
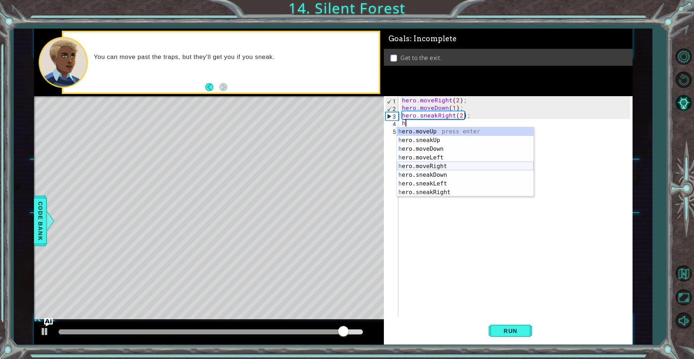
type textarea "h"
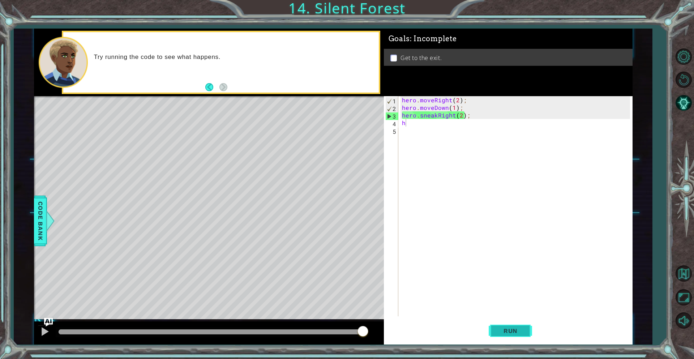
click at [508, 327] on span "Run" at bounding box center [510, 330] width 29 height 7
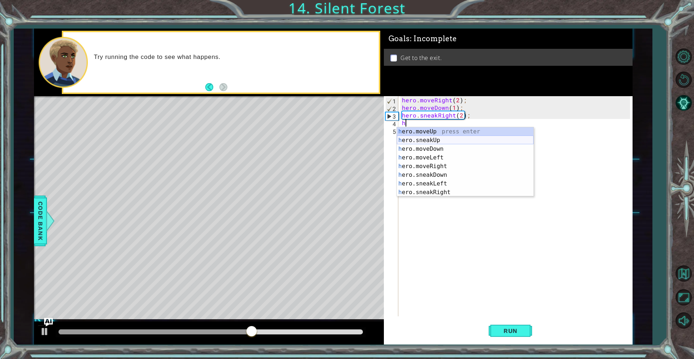
click at [460, 138] on div "h ero.moveUp press enter h ero.sneakUp press enter h ero.moveDown press enter h…" at bounding box center [465, 170] width 137 height 87
type textarea "hero.sneakUp(1);"
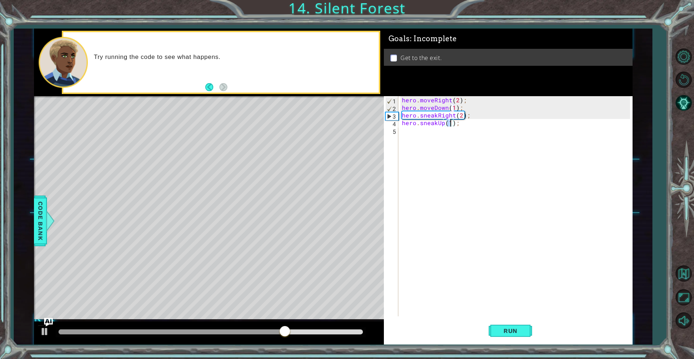
click at [440, 138] on div "hero . moveRight ( 2 ) ; hero . moveDown ( 1 ) ; hero . sneakRight ( 2 ) ; hero…" at bounding box center [517, 213] width 233 height 235
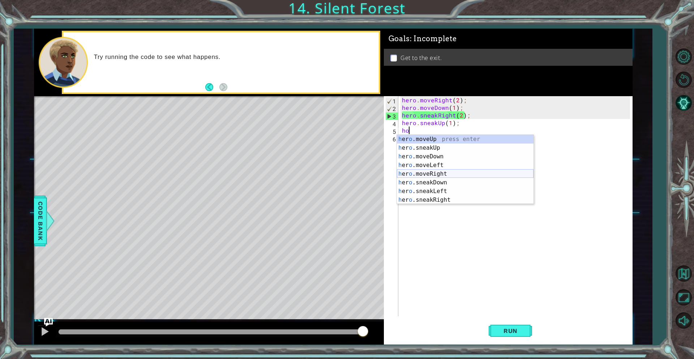
click at [448, 174] on div "h [PERSON_NAME]moveUp press enter h [PERSON_NAME]sneakUp press enter h [PERSON_…" at bounding box center [465, 178] width 137 height 87
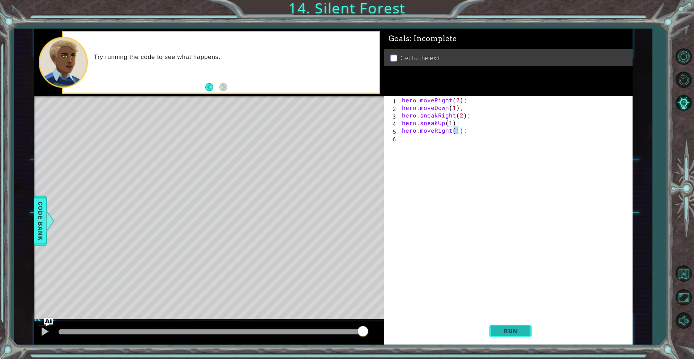
type textarea "hero.moveRight(1);"
click at [515, 331] on span "Run" at bounding box center [510, 330] width 29 height 7
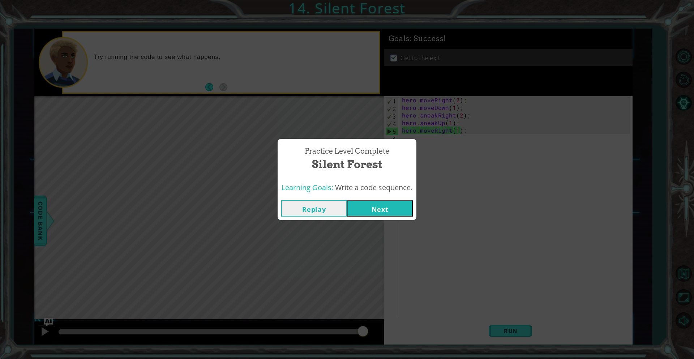
click at [387, 211] on button "Next" at bounding box center [380, 208] width 66 height 16
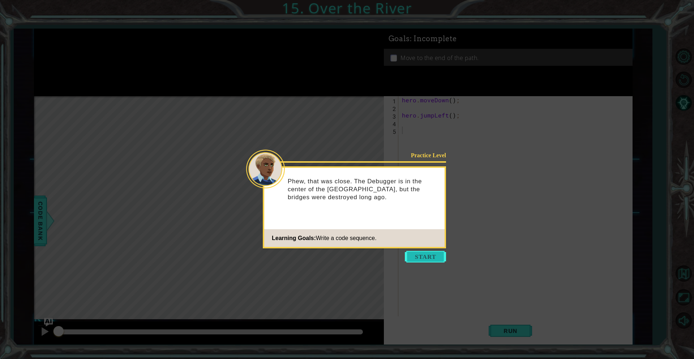
click at [416, 259] on button "Start" at bounding box center [425, 257] width 41 height 12
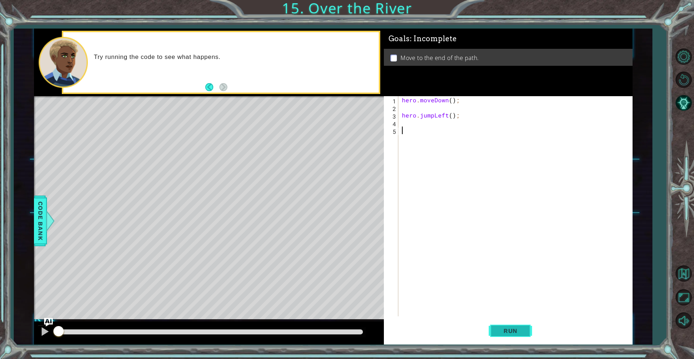
click at [503, 328] on span "Run" at bounding box center [510, 330] width 29 height 7
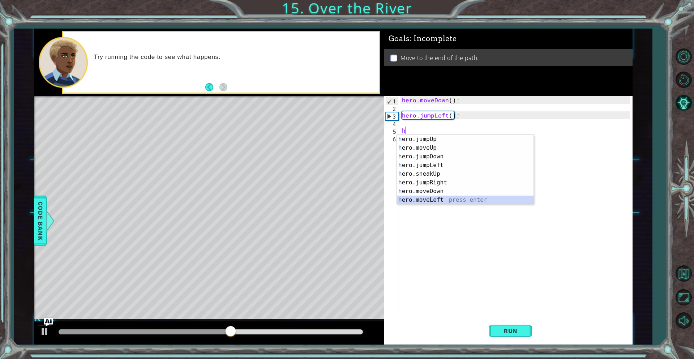
click at [446, 198] on div "h ero.jumpUp press enter h ero.moveUp press enter h ero.jumpDown press enter h …" at bounding box center [465, 178] width 137 height 87
type textarea "hero.moveLeft(1);"
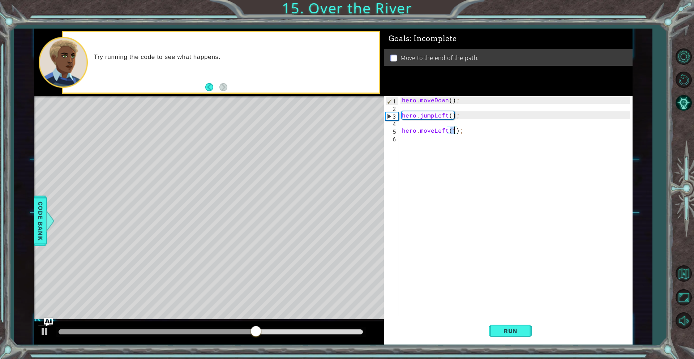
click at [408, 142] on div "hero . moveDown ( ) ; hero . jumpLeft ( ) ; hero . moveLeft ( 1 ) ;" at bounding box center [517, 213] width 233 height 235
click at [512, 328] on span "Run" at bounding box center [510, 330] width 29 height 7
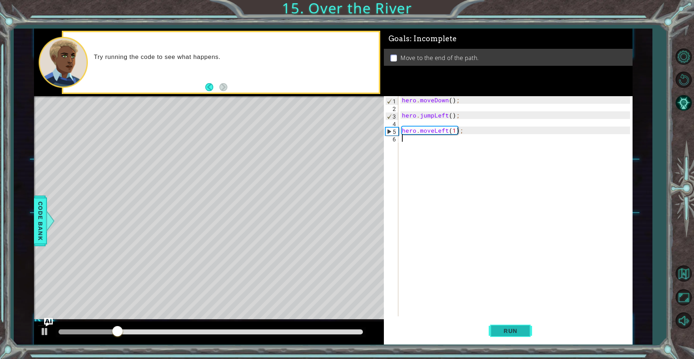
type textarea "h"
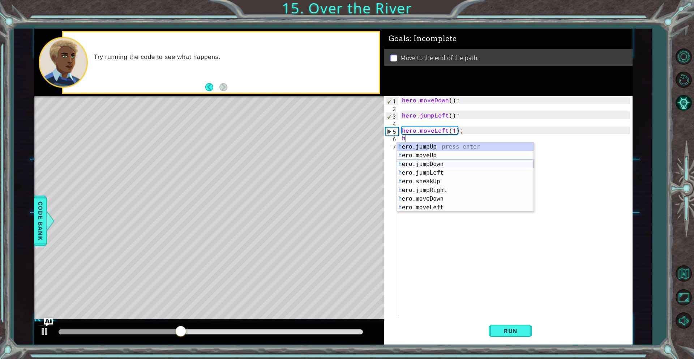
click at [452, 165] on div "h ero.jumpUp press enter h ero.moveUp press enter h ero.jumpDown press enter h …" at bounding box center [465, 185] width 137 height 87
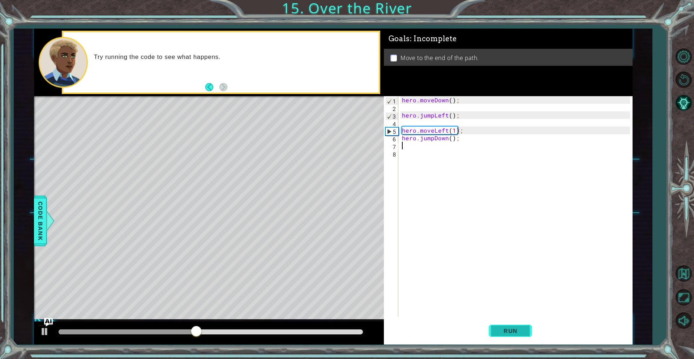
click at [502, 324] on button "Run" at bounding box center [510, 330] width 43 height 25
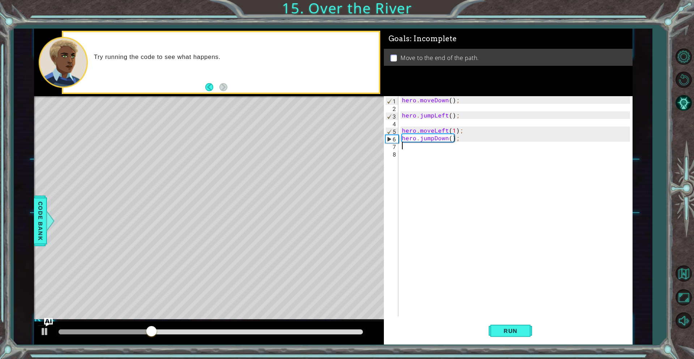
type textarea "h"
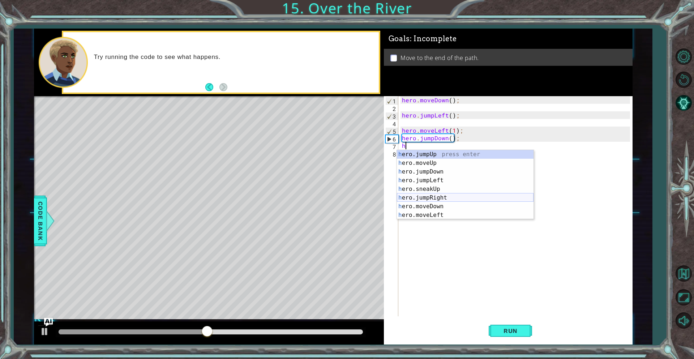
click at [439, 194] on div "h ero.jumpUp press enter h ero.moveUp press enter h ero.jumpDown press enter h …" at bounding box center [465, 193] width 137 height 87
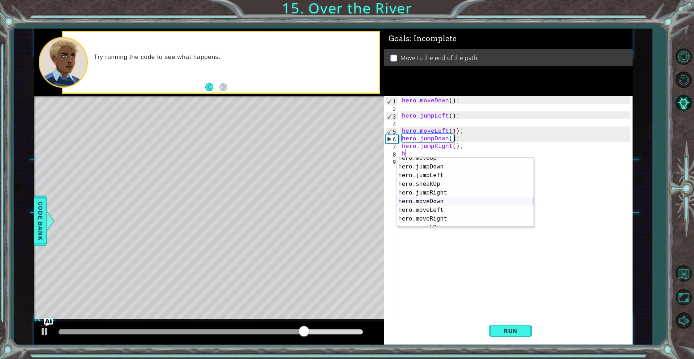
scroll to position [13, 0]
click at [442, 216] on div "h ero.moveUp press enter h ero.jumpDown press enter h ero.jumpLeft press enter …" at bounding box center [465, 197] width 137 height 87
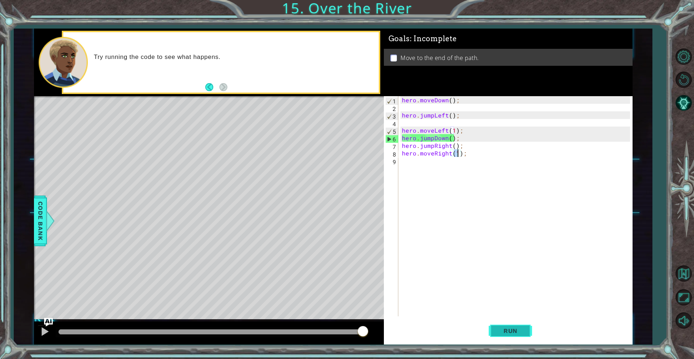
type textarea "hero.moveRight(1);"
click at [516, 329] on span "Run" at bounding box center [510, 330] width 29 height 7
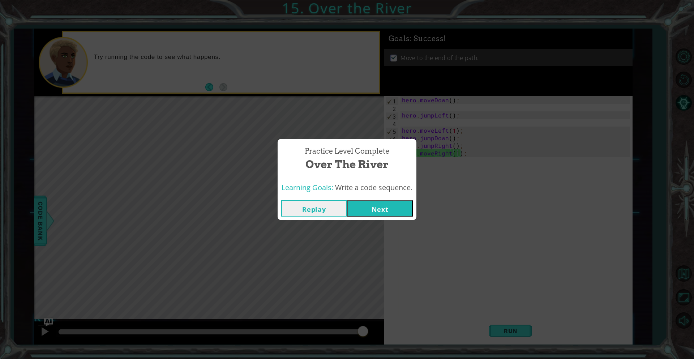
click at [388, 208] on button "Next" at bounding box center [380, 208] width 66 height 16
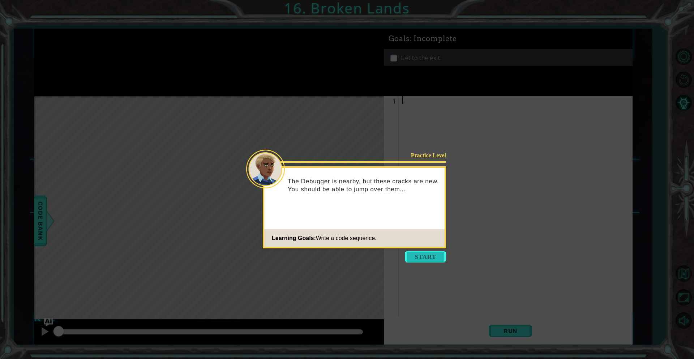
click at [424, 256] on button "Start" at bounding box center [425, 257] width 41 height 12
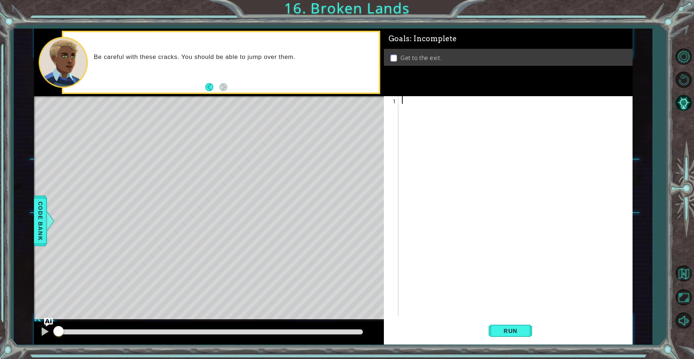
type textarea "h"
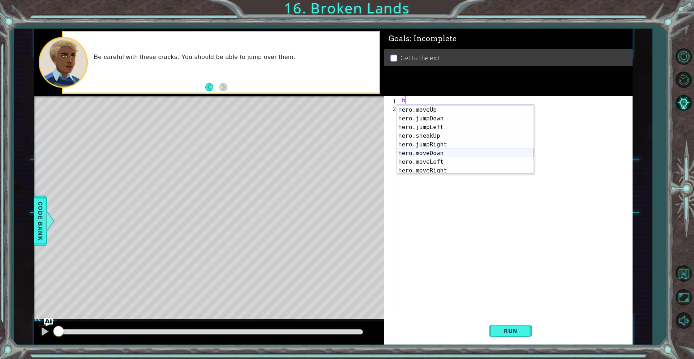
scroll to position [8, 0]
click at [447, 142] on div "h ero.jumpUp press enter h ero.moveUp press enter h ero.jumpDown press enter h …" at bounding box center [465, 140] width 137 height 87
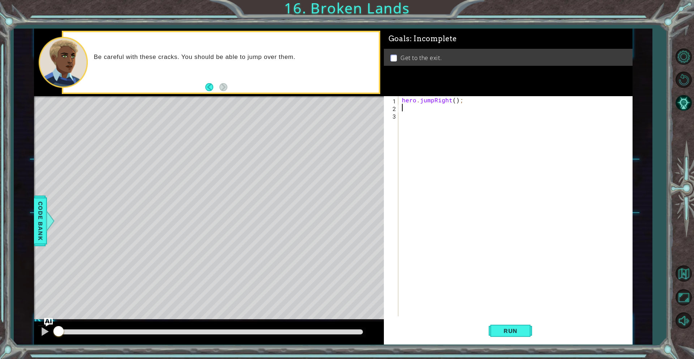
type textarea "h"
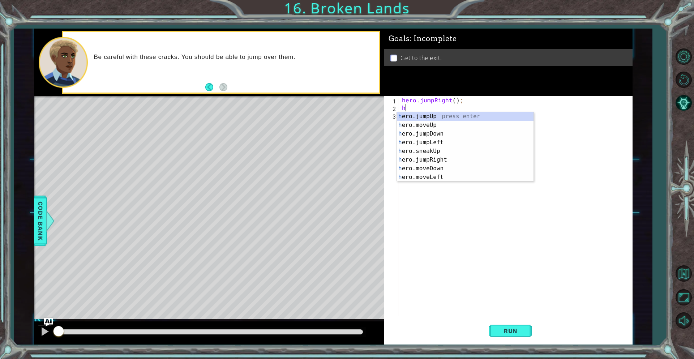
scroll to position [0, 0]
click at [448, 160] on div "h ero.jumpUp press enter h ero.moveUp press enter h ero.jumpDown press enter h …" at bounding box center [465, 155] width 137 height 87
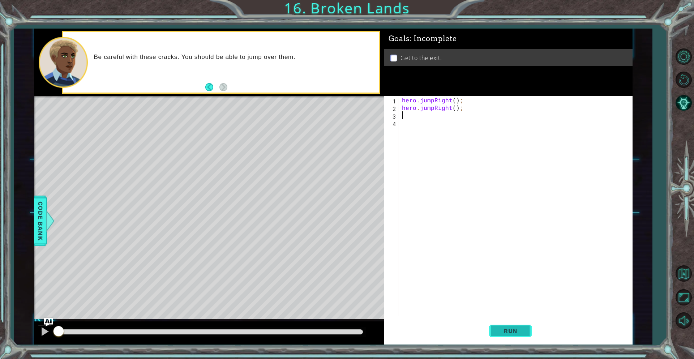
click at [506, 333] on span "Run" at bounding box center [510, 330] width 29 height 7
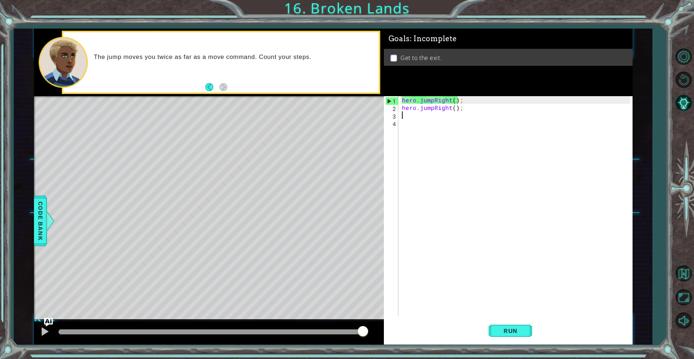
click at [450, 100] on div "hero . jumpRight ( ) ; hero . jumpRight ( ) ;" at bounding box center [517, 213] width 233 height 235
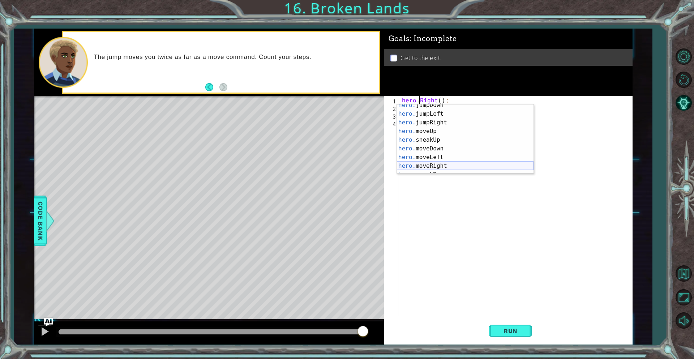
scroll to position [12, 0]
click at [450, 163] on div "hero. jumpDown press enter hero. jumpLeft press enter hero. jumpRight press ent…" at bounding box center [465, 144] width 137 height 87
type textarea "hero.moveRight(1);"
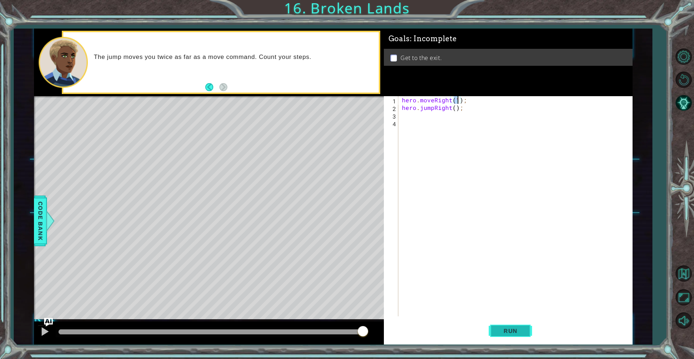
click at [506, 329] on span "Run" at bounding box center [510, 330] width 29 height 7
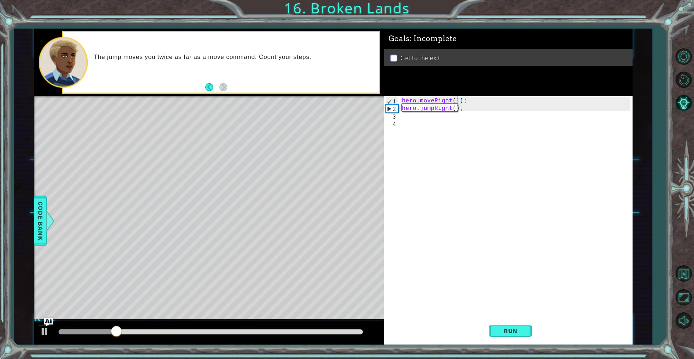
click at [404, 119] on div "hero . moveRight ( 1 ) ; hero . jumpRight ( ) ;" at bounding box center [517, 213] width 233 height 235
click at [406, 115] on div "hero . moveRight ( 1 ) ; hero . jumpRight ( ) ;" at bounding box center [517, 213] width 233 height 235
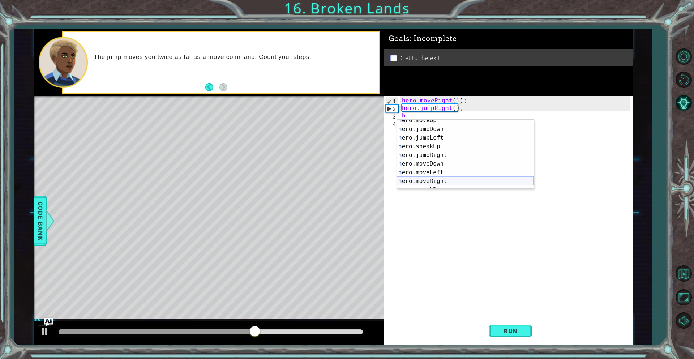
click at [445, 178] on div "h ero.moveUp press enter h ero.jumpDown press enter h ero.jumpLeft press enter …" at bounding box center [465, 159] width 137 height 87
type textarea "hero.moveRight(1);"
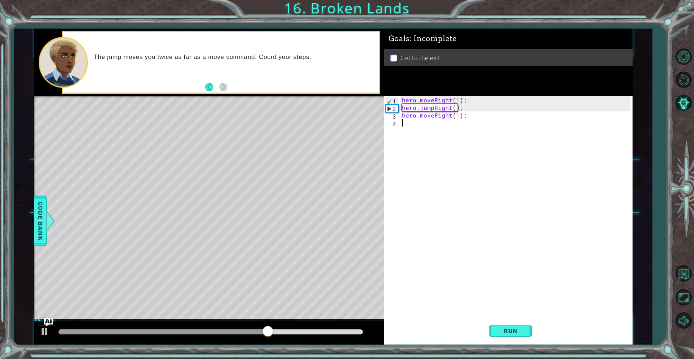
click at [424, 128] on div "hero . moveRight ( 1 ) ; hero . jumpRight ( ) ; hero . moveRight ( 1 ) ;" at bounding box center [517, 213] width 233 height 235
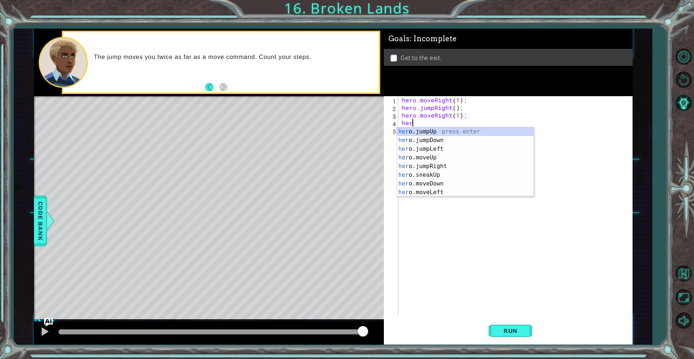
scroll to position [0, 0]
type textarea "hero"
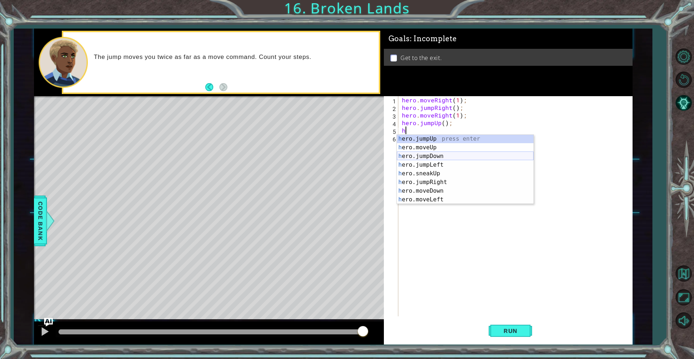
scroll to position [0, 0]
click at [444, 149] on div "h ero.jumpUp press enter h ero.moveUp press enter h ero.jumpDown press enter h …" at bounding box center [465, 177] width 137 height 87
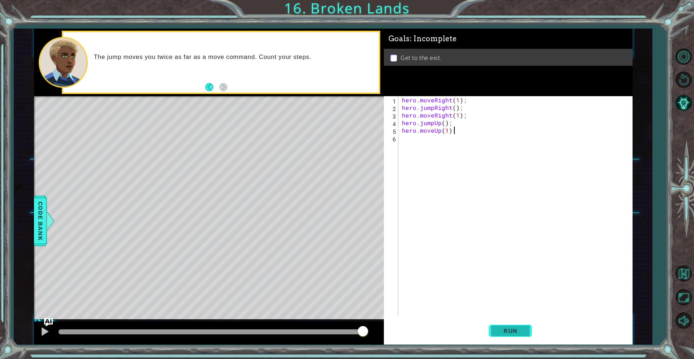
type textarea "hero.moveUp(1);"
click at [509, 325] on button "Run" at bounding box center [510, 330] width 43 height 25
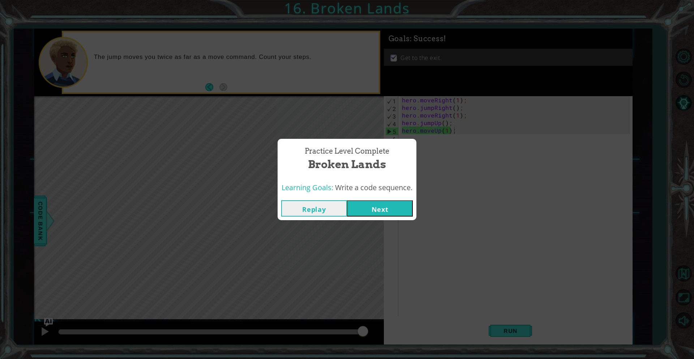
click at [398, 210] on button "Next" at bounding box center [380, 208] width 66 height 16
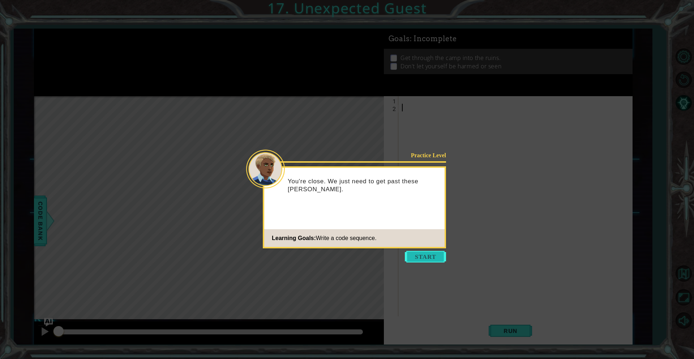
click at [417, 254] on button "Start" at bounding box center [425, 257] width 41 height 12
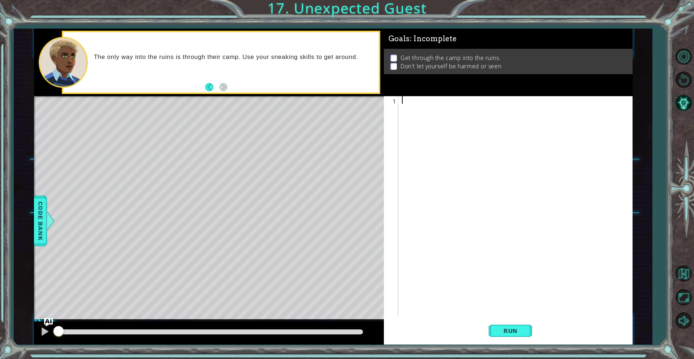
type textarea "\"
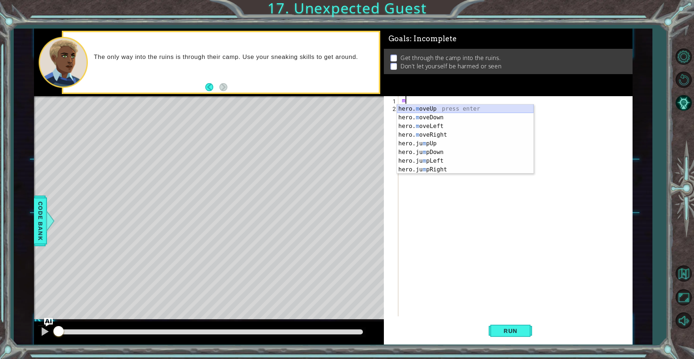
click at [444, 111] on div "hero. m oveUp press enter hero. m oveDown press enter hero. m oveLeft press ent…" at bounding box center [465, 147] width 137 height 87
type textarea "hero.moveUp(1);"
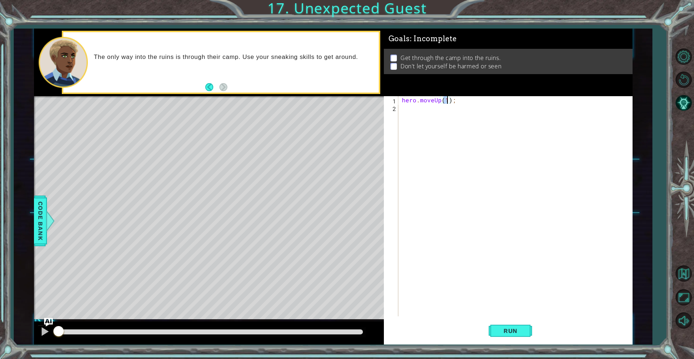
click at [474, 101] on div "hero . moveUp ( 1 ) ;" at bounding box center [517, 213] width 233 height 235
click at [425, 110] on div "hero . moveUp ( 1 ) ;" at bounding box center [517, 213] width 233 height 235
type textarea "h"
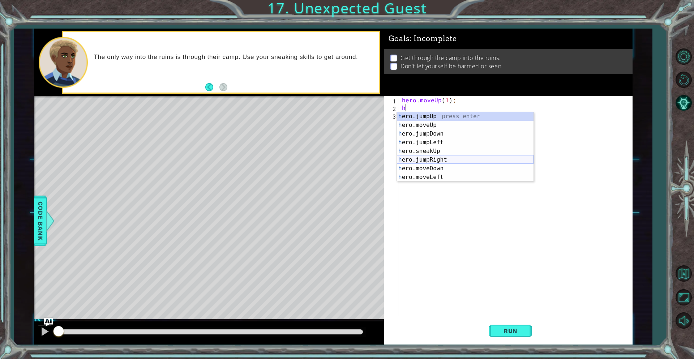
click at [447, 161] on div "h ero.jumpUp press enter h ero.moveUp press enter h ero.jumpDown press enter h …" at bounding box center [465, 155] width 137 height 87
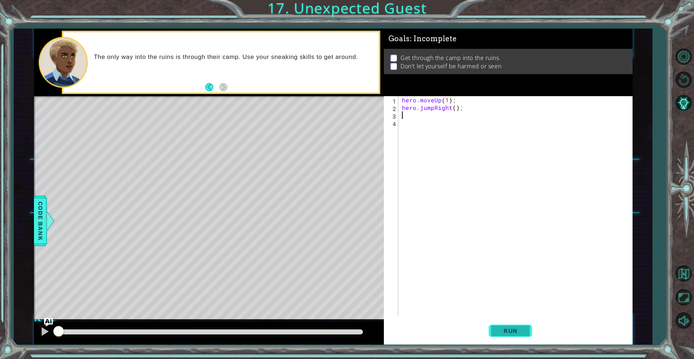
click at [501, 330] on span "Run" at bounding box center [510, 330] width 29 height 7
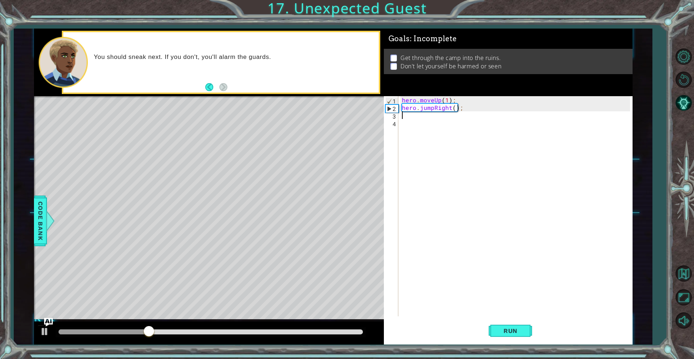
type textarea "h"
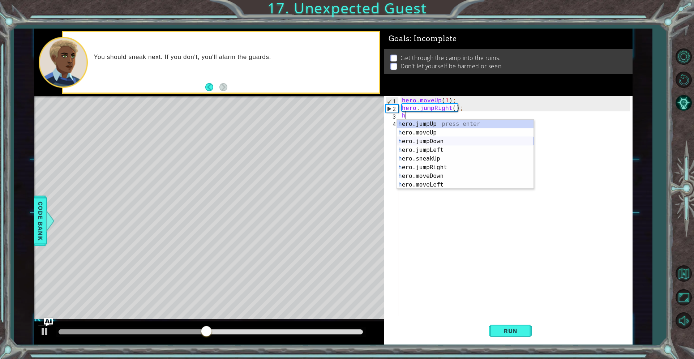
click at [453, 144] on div "h ero.jumpUp press enter h ero.moveUp press enter h ero.jumpDown press enter h …" at bounding box center [465, 163] width 137 height 87
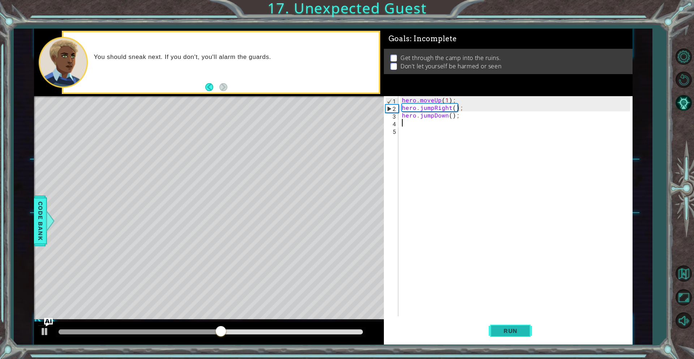
click at [513, 330] on span "Run" at bounding box center [510, 330] width 29 height 7
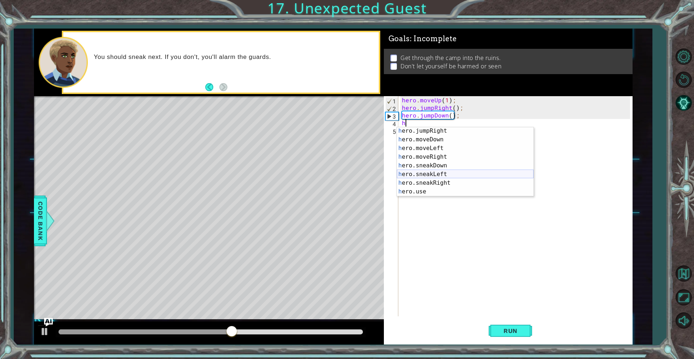
scroll to position [44, 0]
click at [450, 180] on div "h ero.jumpRight press enter h ero.moveDown press enter h ero.moveLeft press ent…" at bounding box center [465, 170] width 137 height 87
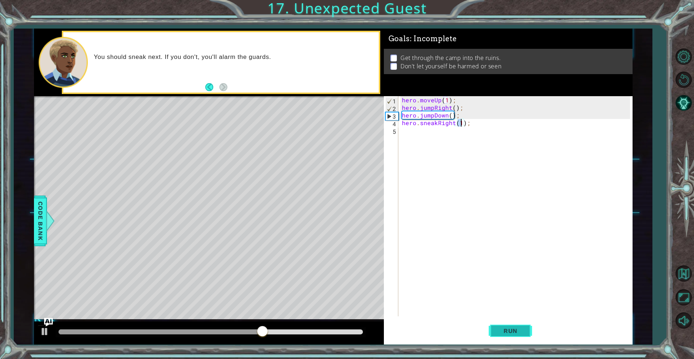
type textarea "hero.sneakRight(1);"
click at [505, 331] on span "Run" at bounding box center [510, 330] width 29 height 7
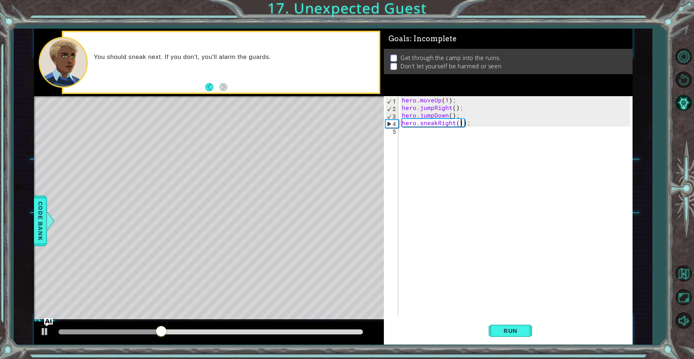
click at [408, 134] on div "hero . moveUp ( 1 ) ; hero . jumpRight ( ) ; hero . jumpDown ( ) ; hero . sneak…" at bounding box center [517, 213] width 233 height 235
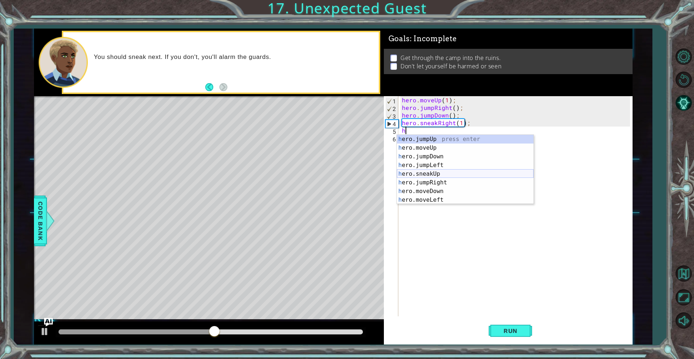
click at [454, 171] on div "h ero.jumpUp press enter h ero.moveUp press enter h ero.jumpDown press enter h …" at bounding box center [465, 178] width 137 height 87
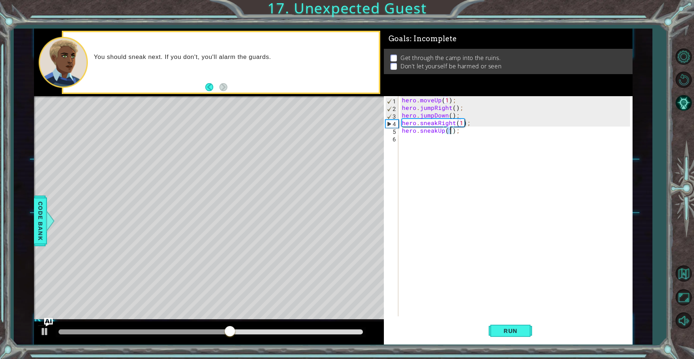
scroll to position [0, 3]
type textarea "hero.sneakUp(2);"
click at [499, 331] on span "Run" at bounding box center [510, 330] width 29 height 7
click at [415, 144] on div "hero . moveUp ( 1 ) ; hero . jumpRight ( ) ; hero . jumpDown ( ) ; hero . sneak…" at bounding box center [517, 213] width 233 height 235
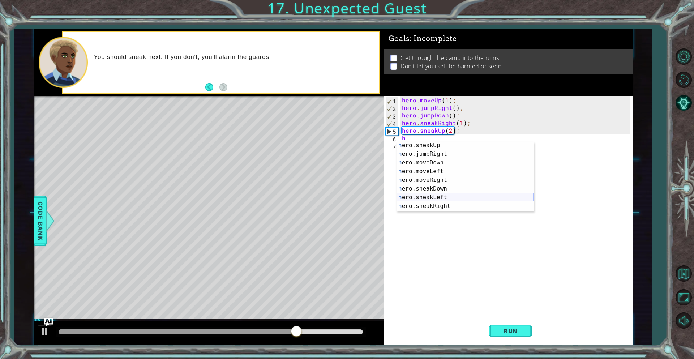
scroll to position [40, 0]
click at [446, 202] on div "h ero.sneakUp press enter h ero.jumpRight press enter h ero.moveDown press ente…" at bounding box center [465, 180] width 137 height 87
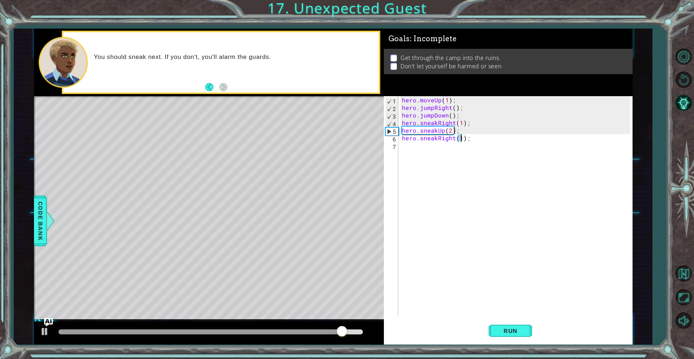
type textarea "hero.sneakRight(2);"
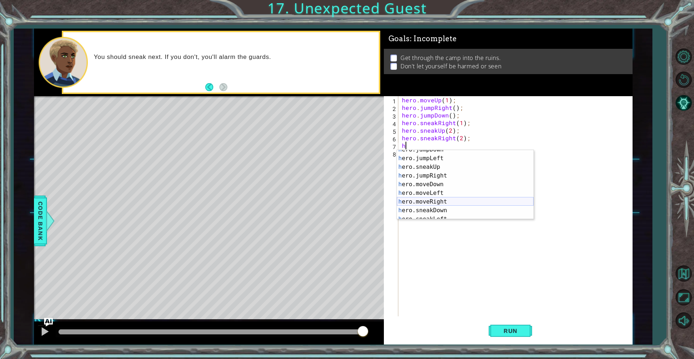
scroll to position [27, 0]
click at [438, 203] on div "h ero.jumpLeft press enter h ero.sneakUp press enter h ero.jumpRight press ente…" at bounding box center [465, 192] width 137 height 87
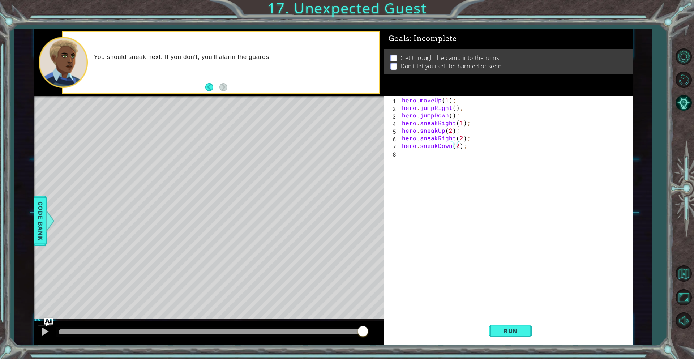
scroll to position [0, 3]
type textarea "hero.sneakDown(2);"
click at [512, 333] on span "Run" at bounding box center [510, 330] width 29 height 7
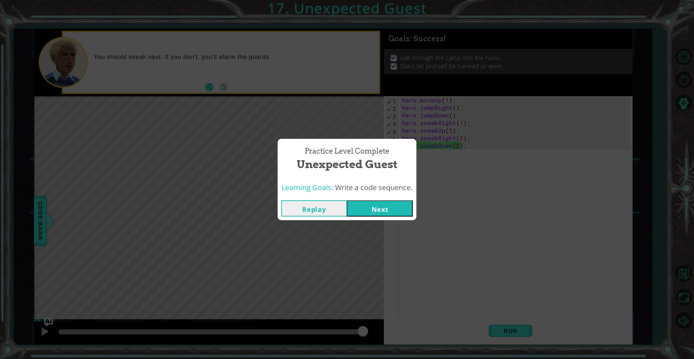
click at [386, 206] on button "Next" at bounding box center [380, 208] width 66 height 16
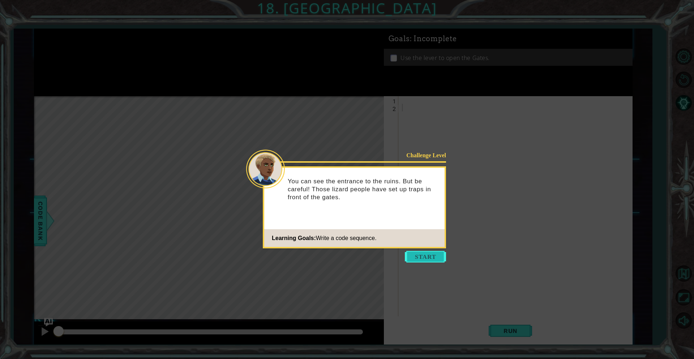
click at [414, 256] on button "Start" at bounding box center [425, 257] width 41 height 12
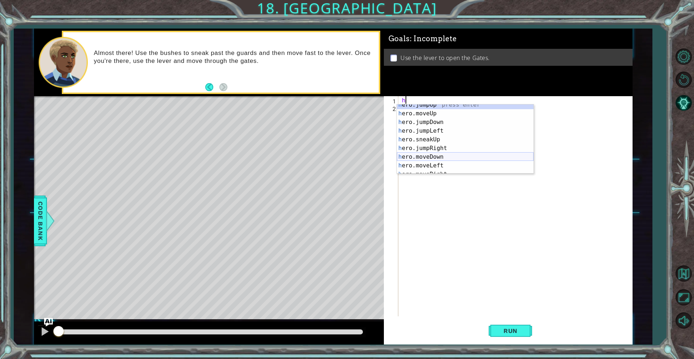
scroll to position [8, 0]
click at [447, 166] on div "h ero.jumpUp press enter h ero.moveUp press enter h ero.jumpDown press enter h …" at bounding box center [465, 140] width 137 height 87
type textarea "hero.moveRight(1);"
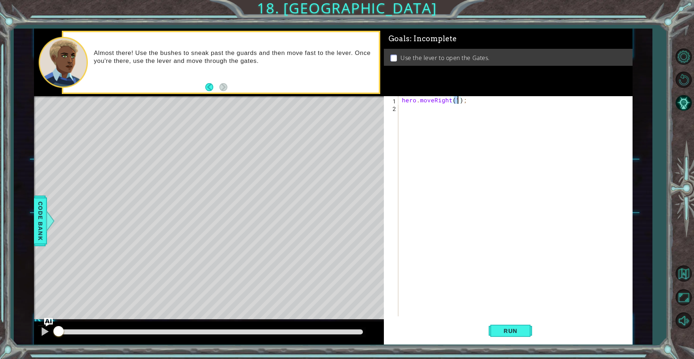
click at [423, 110] on div "hero . moveRight ( 1 ) ;" at bounding box center [517, 213] width 233 height 235
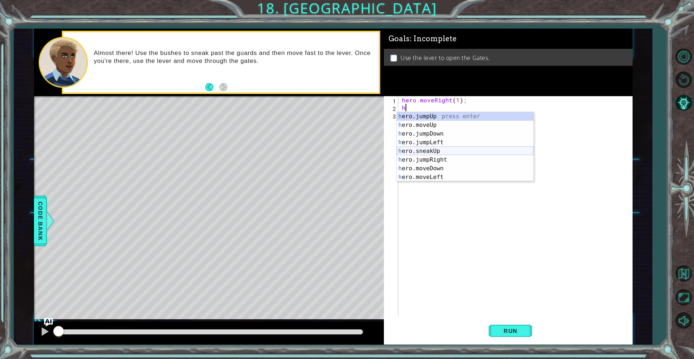
click at [443, 151] on div "h ero.jumpUp press enter h ero.moveUp press enter h ero.jumpDown press enter h …" at bounding box center [465, 155] width 137 height 87
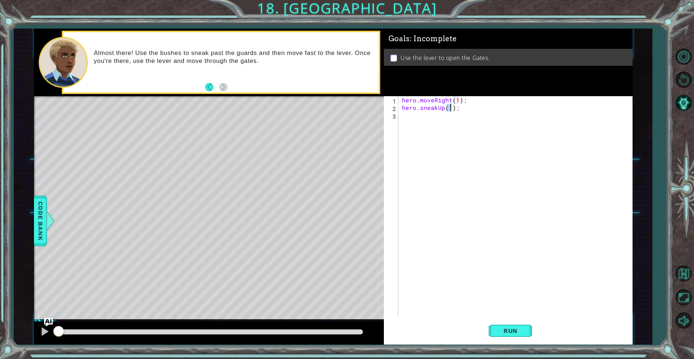
type textarea "hero.sneakUp(2);"
click at [525, 330] on span "Run" at bounding box center [510, 330] width 29 height 7
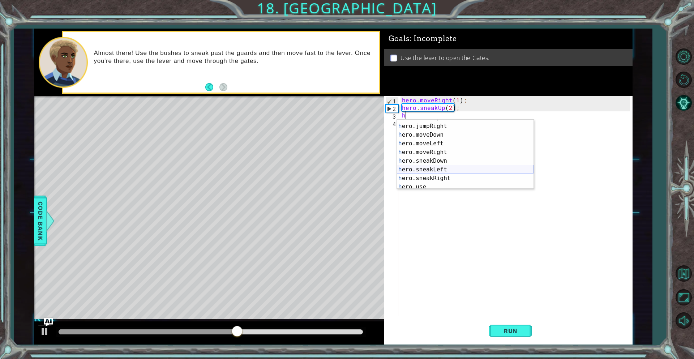
scroll to position [42, 0]
click at [450, 177] on div "h ero.sneakUp press enter h ero.jumpRight press enter h ero.moveDown press ente…" at bounding box center [465, 156] width 137 height 87
type textarea "hero.sneakRight(1);"
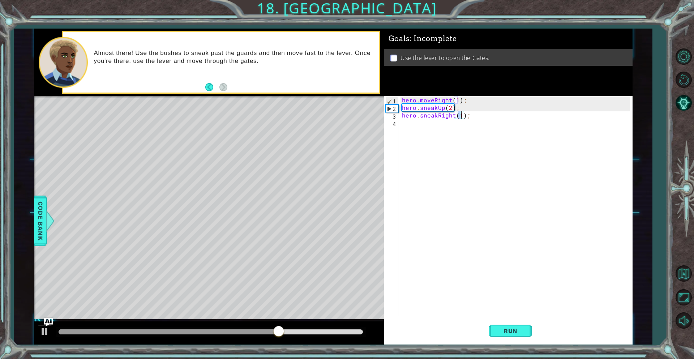
click at [450, 128] on div "hero . moveRight ( 1 ) ; hero . sneakUp ( 2 ) ; hero . sneakRight ( 1 ) ;" at bounding box center [517, 213] width 233 height 235
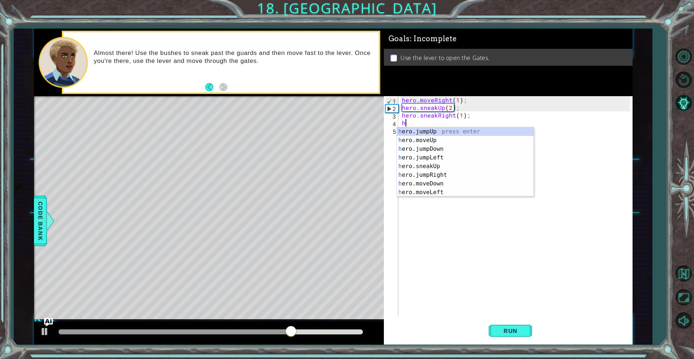
scroll to position [0, 0]
click at [442, 166] on div "h ero.jumpUp press enter h ero.moveUp press enter h ero.jumpDown press enter h …" at bounding box center [465, 170] width 137 height 87
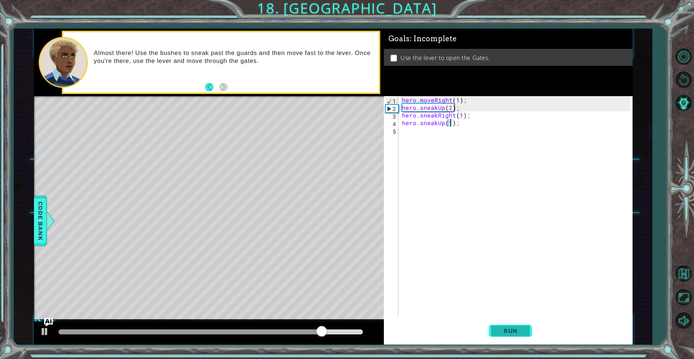
type textarea "hero.sneakUp(1);"
click at [501, 334] on span "Run" at bounding box center [510, 330] width 29 height 7
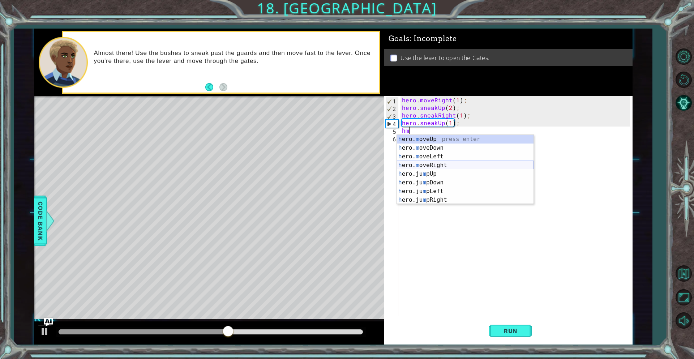
click at [445, 163] on div "h ero. m oveUp press enter h ero. m oveDown press enter h ero. m oveLeft press …" at bounding box center [465, 178] width 137 height 87
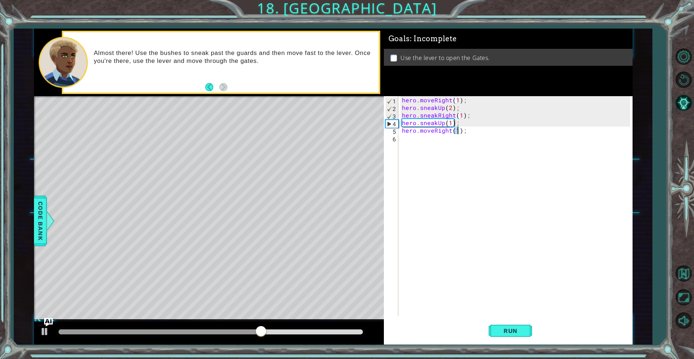
scroll to position [0, 3]
click at [516, 330] on span "Run" at bounding box center [510, 330] width 29 height 7
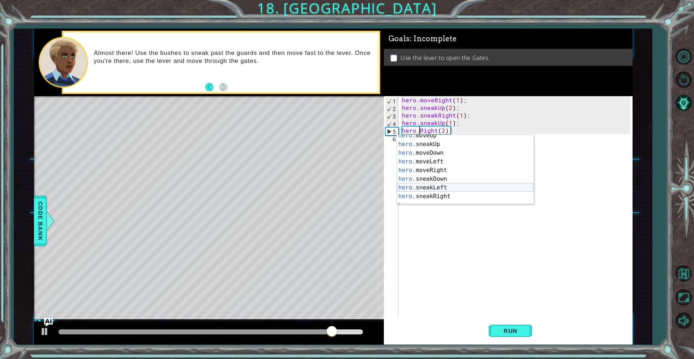
scroll to position [39, 0]
click at [441, 194] on div "hero. moveUp press enter hero. sneakUp press enter hero. moveDown press enter h…" at bounding box center [465, 174] width 137 height 87
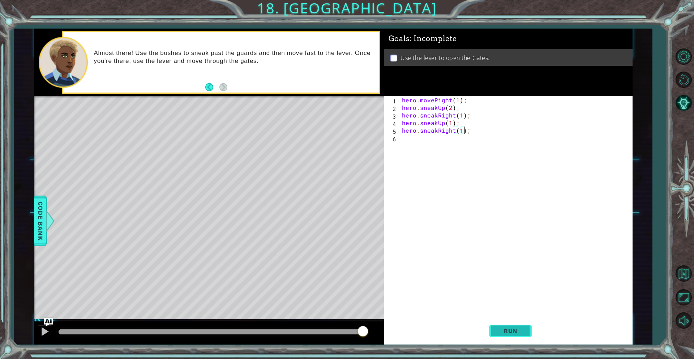
click at [504, 325] on button "Run" at bounding box center [510, 330] width 43 height 25
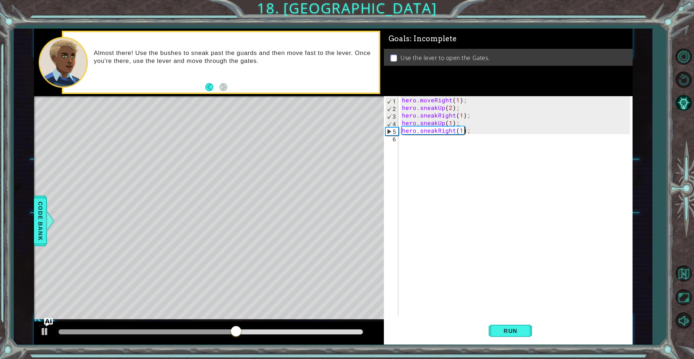
click at [459, 130] on div "hero . moveRight ( 1 ) ; hero . sneakUp ( 2 ) ; hero . sneakRight ( 1 ) ; hero …" at bounding box center [517, 213] width 233 height 235
type textarea "hero.sneakRight(2);"
click at [524, 327] on span "Run" at bounding box center [510, 330] width 29 height 7
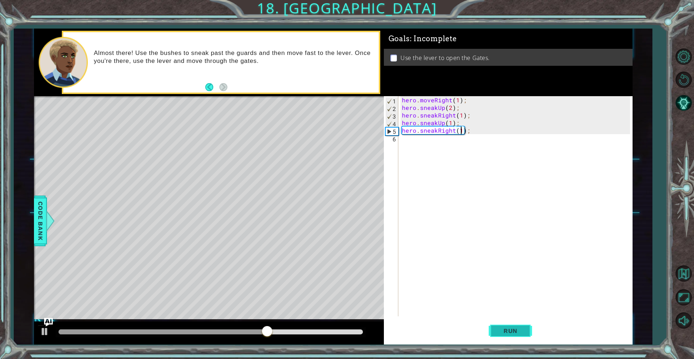
type textarea "hero.sneakRight(1);"
click at [505, 324] on button "Run" at bounding box center [510, 330] width 43 height 25
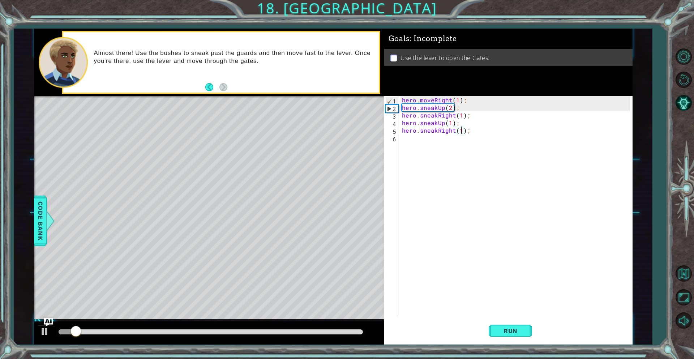
click at [419, 143] on div "hero . moveRight ( 1 ) ; hero . sneakUp ( 2 ) ; hero . sneakRight ( 1 ) ; hero …" at bounding box center [517, 213] width 233 height 235
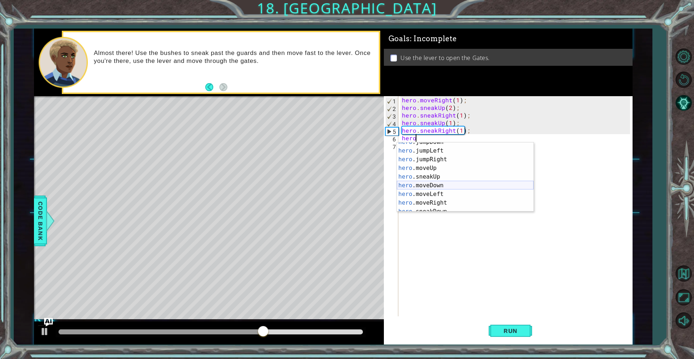
scroll to position [27, 0]
click at [460, 196] on div "hero .jumpLeft press enter hero .jumpRight press enter hero .moveUp press enter…" at bounding box center [465, 185] width 137 height 87
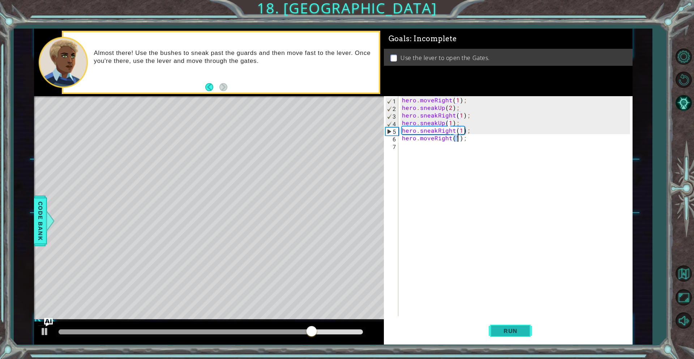
type textarea "hero.moveRight(1);"
click at [523, 331] on span "Run" at bounding box center [510, 330] width 29 height 7
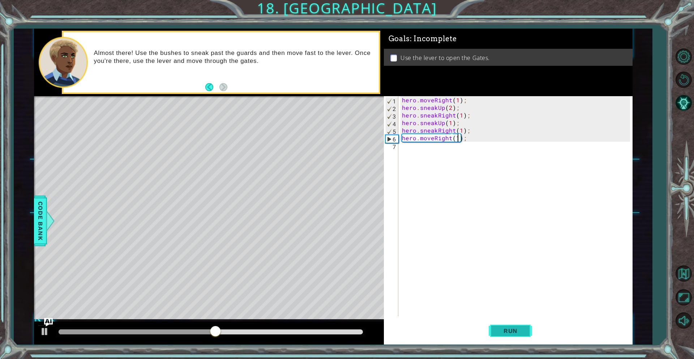
scroll to position [0, 0]
type textarea "ho"
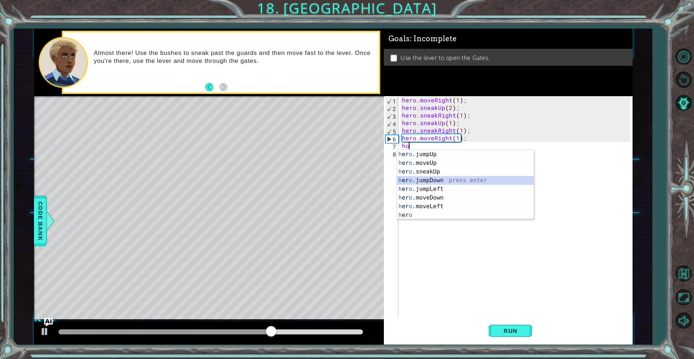
click at [450, 180] on div "h [PERSON_NAME]jumpUp press enter h [PERSON_NAME]moveUp press enter h [PERSON_N…" at bounding box center [465, 193] width 137 height 87
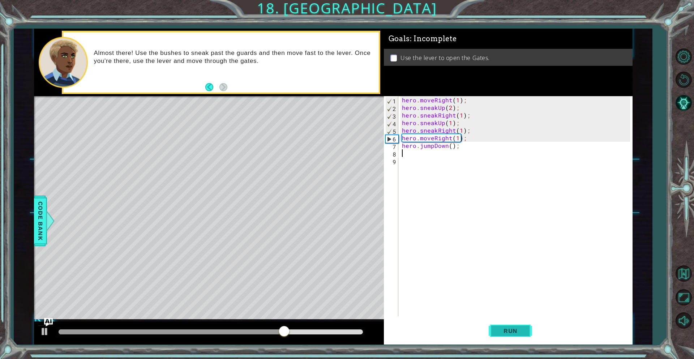
click at [503, 328] on span "Run" at bounding box center [510, 330] width 29 height 7
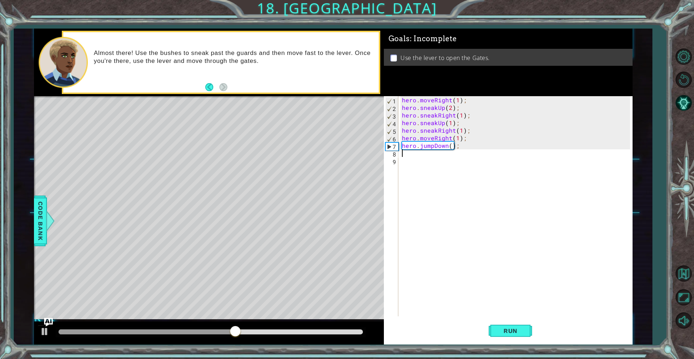
click at [468, 142] on div "hero . moveRight ( 1 ) ; hero . sneakUp ( 2 ) ; hero . sneakRight ( 1 ) ; hero …" at bounding box center [517, 213] width 233 height 235
click at [465, 138] on div "hero . moveRight ( 1 ) ; hero . sneakUp ( 2 ) ; hero . sneakRight ( 1 ) ; hero …" at bounding box center [517, 213] width 233 height 235
type textarea "hero.moveRight(1);"
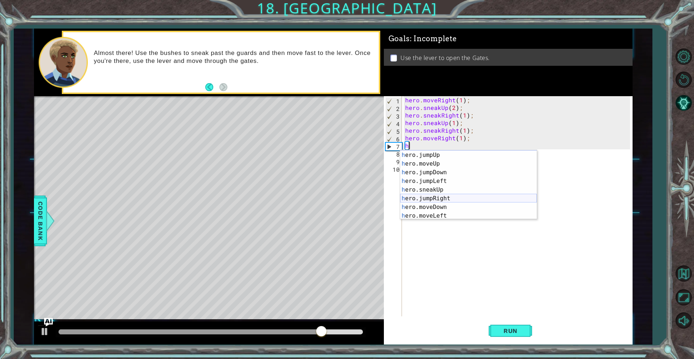
scroll to position [12, 0]
click at [448, 201] on div "h ero.jumpUp press enter h ero.moveUp press enter h ero.jumpDown press enter h …" at bounding box center [468, 189] width 137 height 87
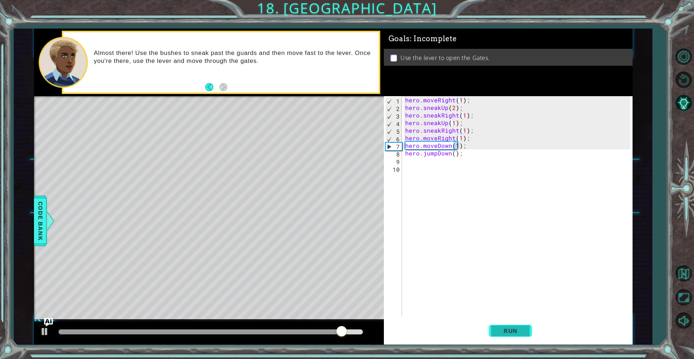
click at [503, 324] on button "Run" at bounding box center [510, 330] width 43 height 25
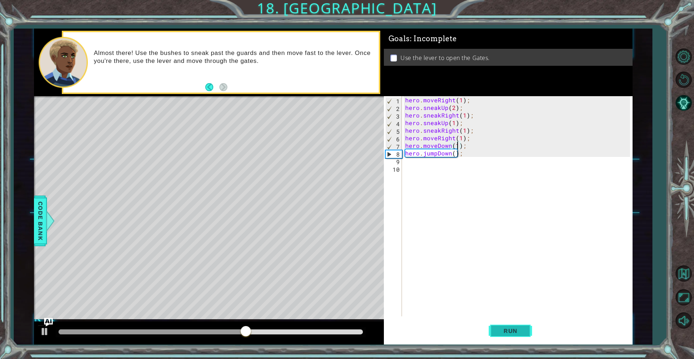
type textarea "hero.jumpDown();"
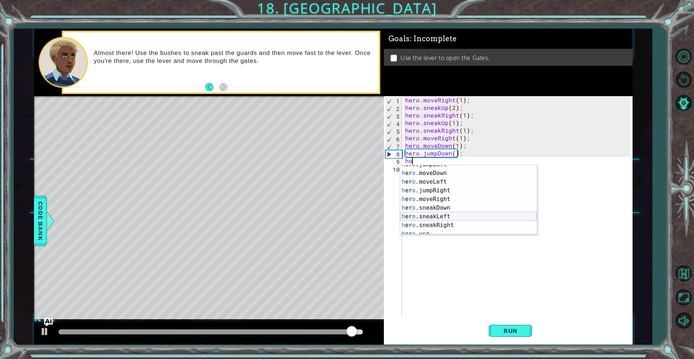
scroll to position [40, 0]
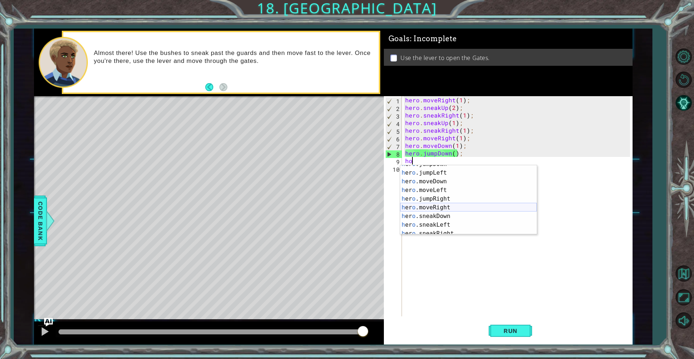
click at [454, 205] on div "h [PERSON_NAME]jumpDown press enter h [PERSON_NAME]jumpLeft press enter h [PERS…" at bounding box center [468, 203] width 137 height 87
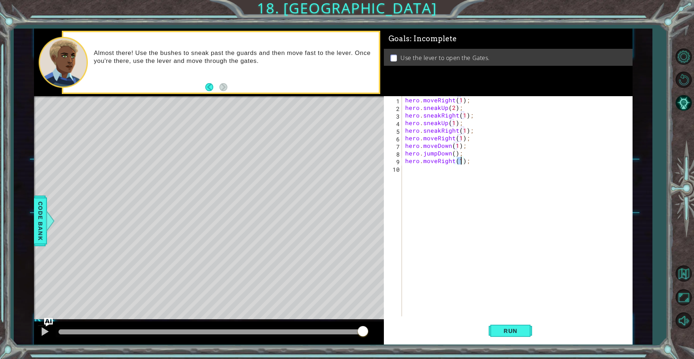
type textarea "hero.moveRight(2);"
click at [452, 168] on div "hero . moveRight ( 1 ) ; hero . sneakUp ( 2 ) ; hero . sneakRight ( 1 ) ; hero …" at bounding box center [519, 213] width 230 height 235
type textarea "h"
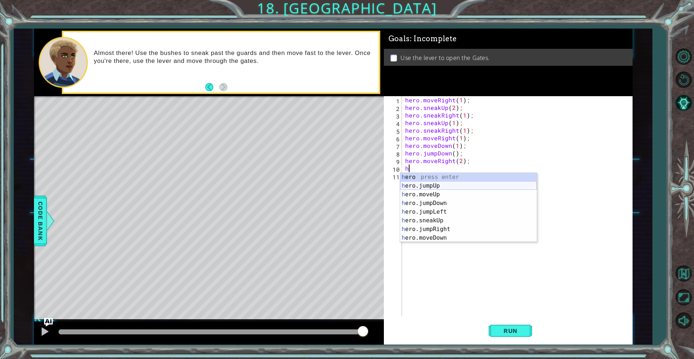
click at [440, 186] on div "h ero press enter h ero.jumpUp press enter h ero.moveUp press enter h ero.jumpD…" at bounding box center [468, 216] width 137 height 87
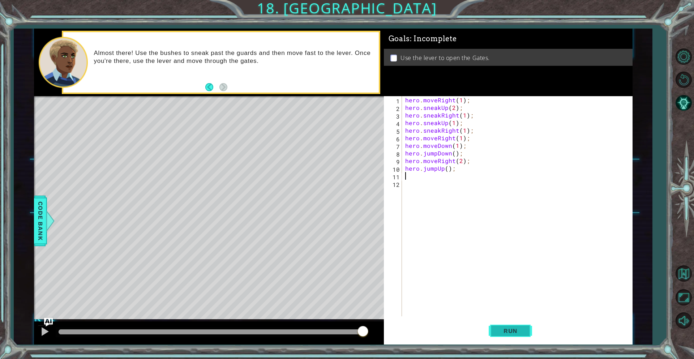
click at [497, 327] on span "Run" at bounding box center [510, 330] width 29 height 7
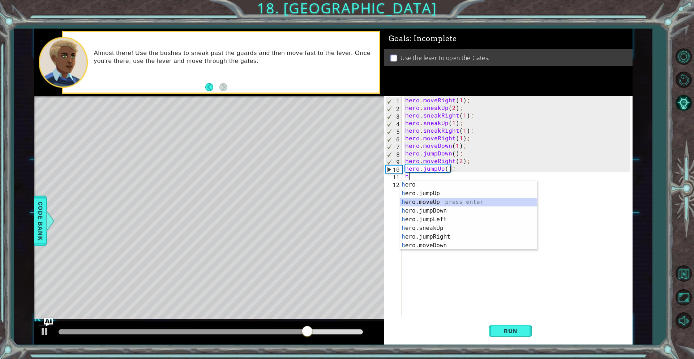
click at [444, 203] on div "h ero press enter h ero.jumpUp press enter h ero.moveUp press enter h ero.jumpD…" at bounding box center [468, 223] width 137 height 87
type textarea "hero.moveUp(1);"
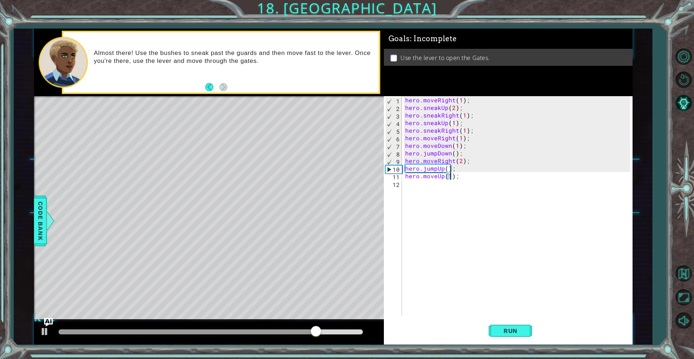
click at [431, 193] on div "hero . moveRight ( 1 ) ; hero . sneakUp ( 2 ) ; hero . sneakRight ( 1 ) ; hero …" at bounding box center [519, 213] width 230 height 235
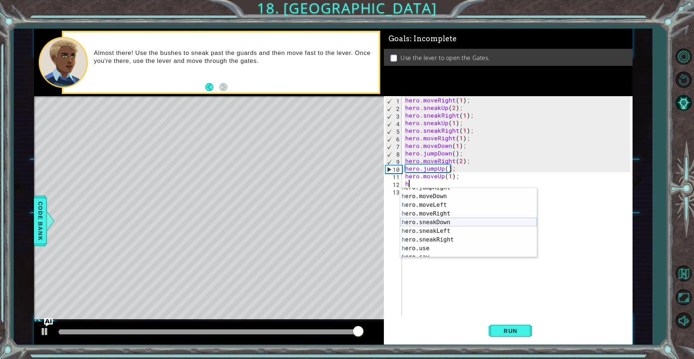
scroll to position [61, 0]
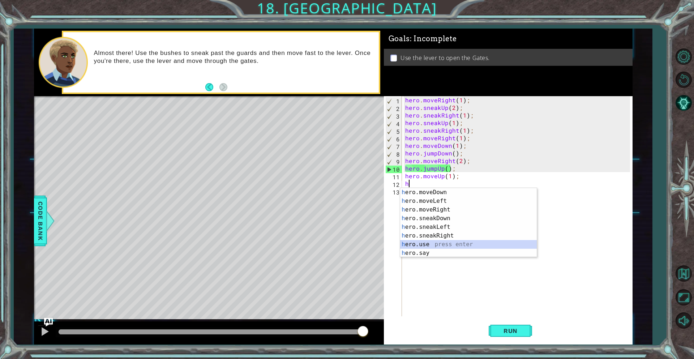
click at [432, 242] on div "h ero.moveDown press enter h ero.moveLeft press enter h ero.moveRight press ent…" at bounding box center [468, 231] width 137 height 87
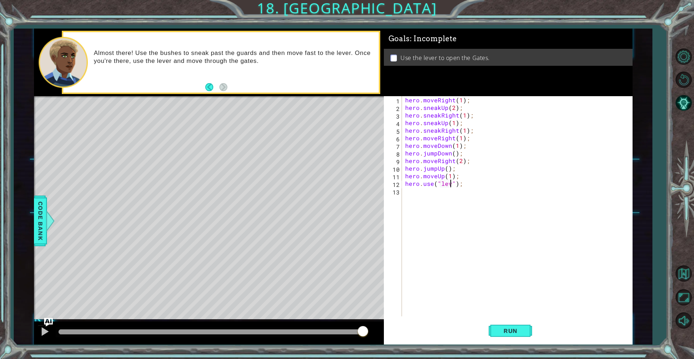
scroll to position [0, 3]
type textarea "hero.use("lever");"
click at [497, 326] on button "Run" at bounding box center [510, 330] width 43 height 25
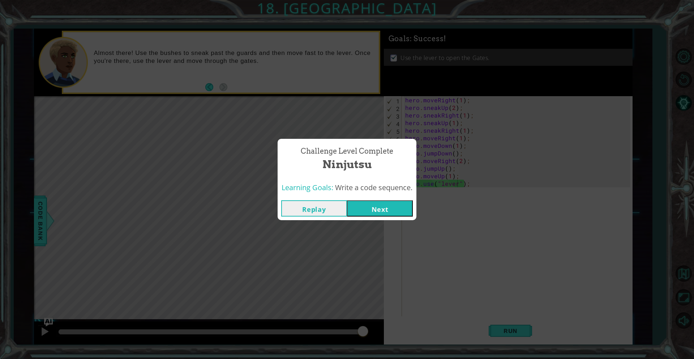
click at [381, 210] on button "Next" at bounding box center [380, 208] width 66 height 16
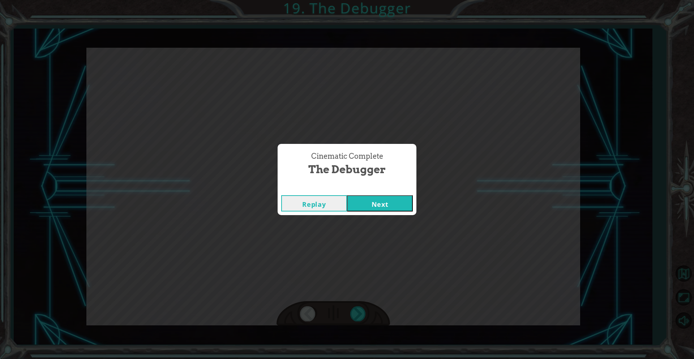
click at [317, 204] on button "Replay" at bounding box center [314, 203] width 66 height 16
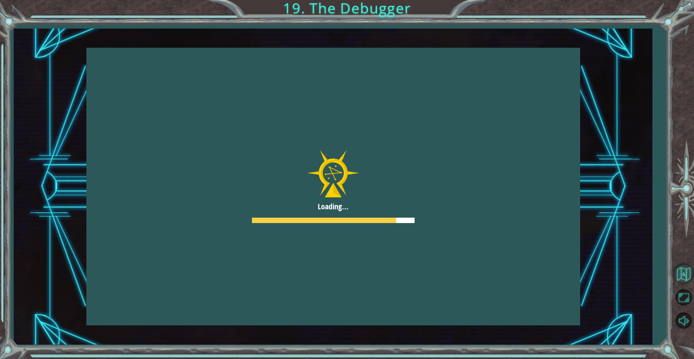
click at [685, 277] on button "Back to Map" at bounding box center [683, 273] width 21 height 21
